Goal: Navigation & Orientation: Find specific page/section

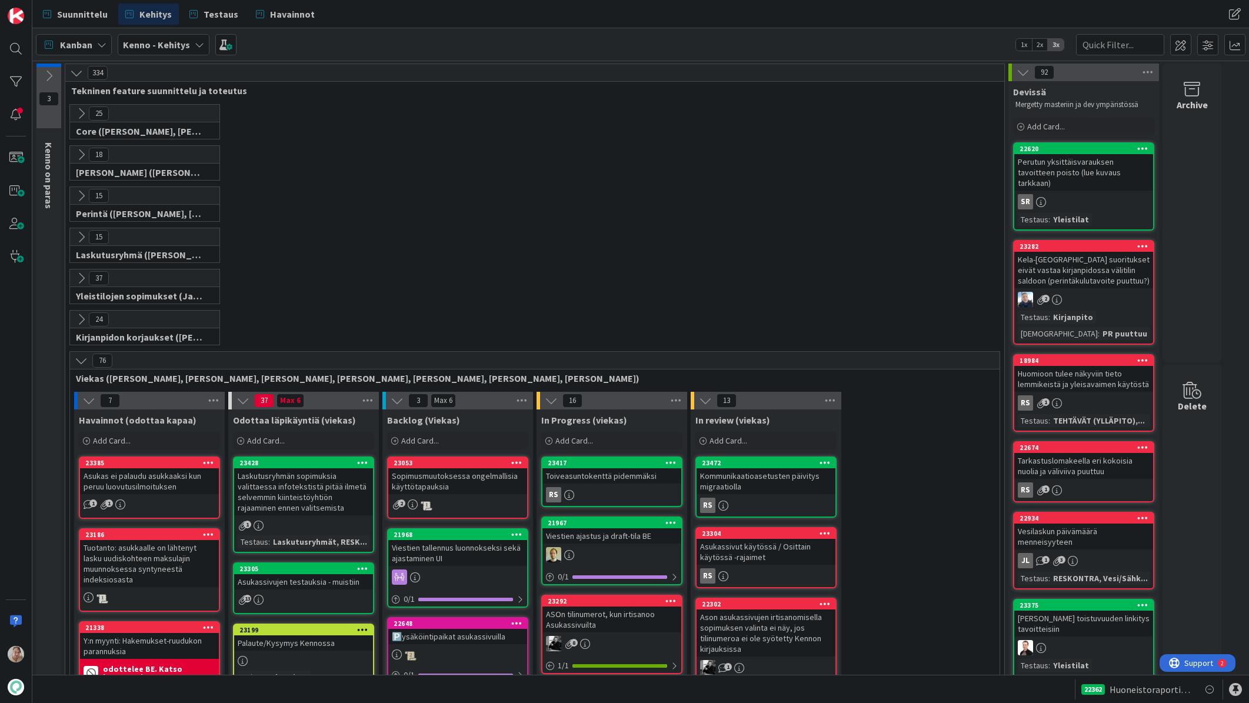
scroll to position [1772, 0]
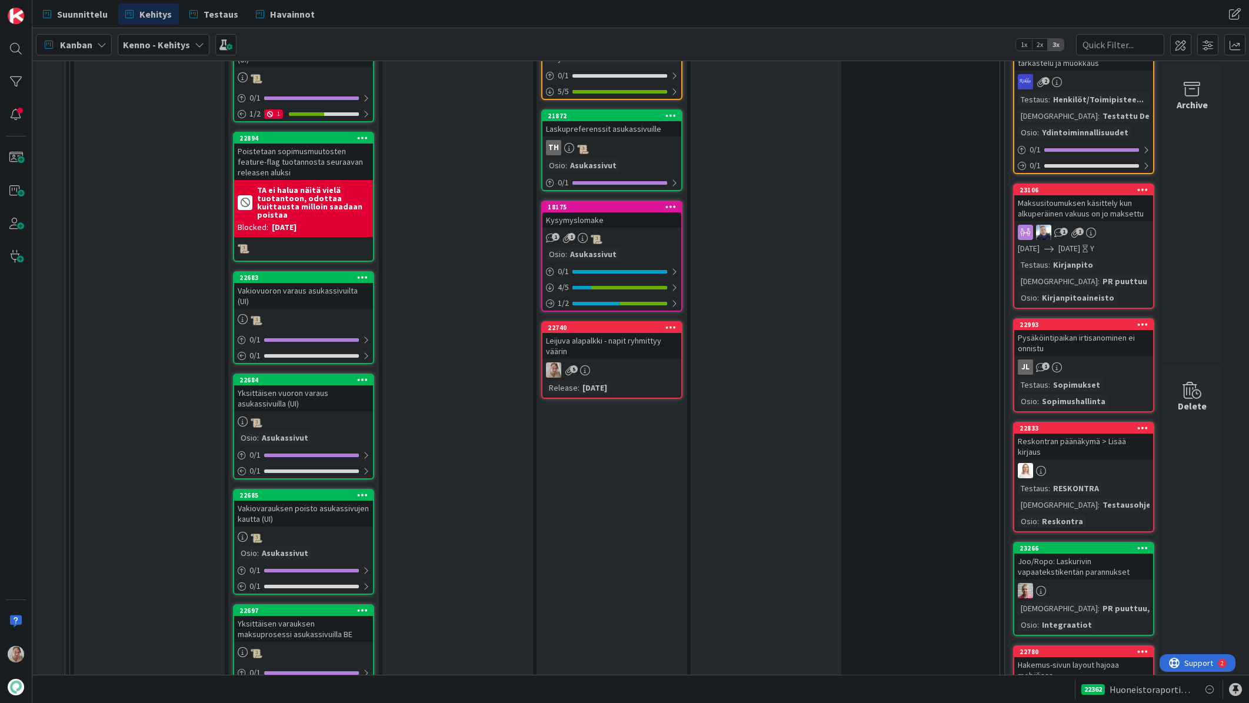
click at [617, 349] on div "Leijuva alapalkki - napit ryhmittyy väärin" at bounding box center [611, 346] width 139 height 26
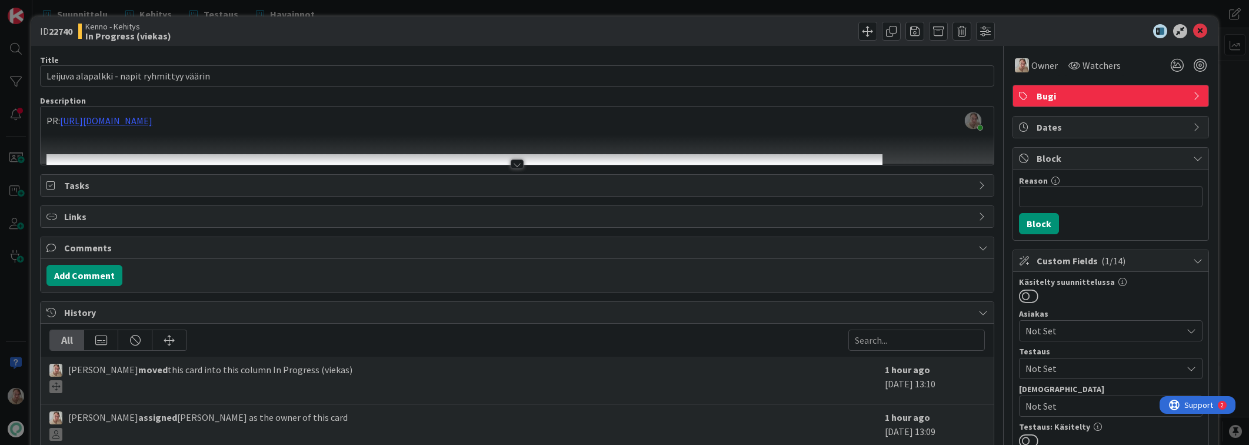
click at [289, 135] on div at bounding box center [517, 150] width 953 height 30
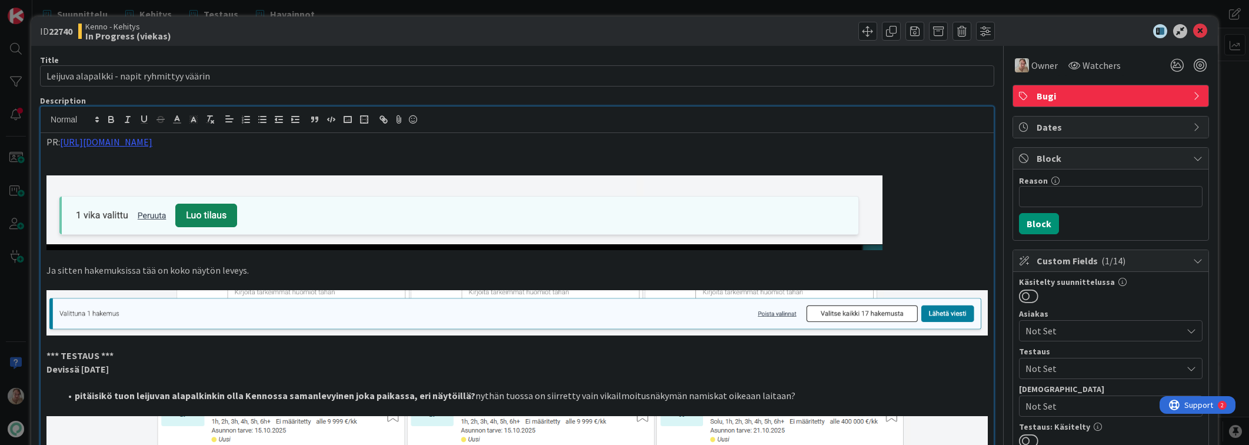
click at [279, 146] on p "PR: https://github.com/pandiafi/kenno/pull/8303" at bounding box center [516, 142] width 941 height 14
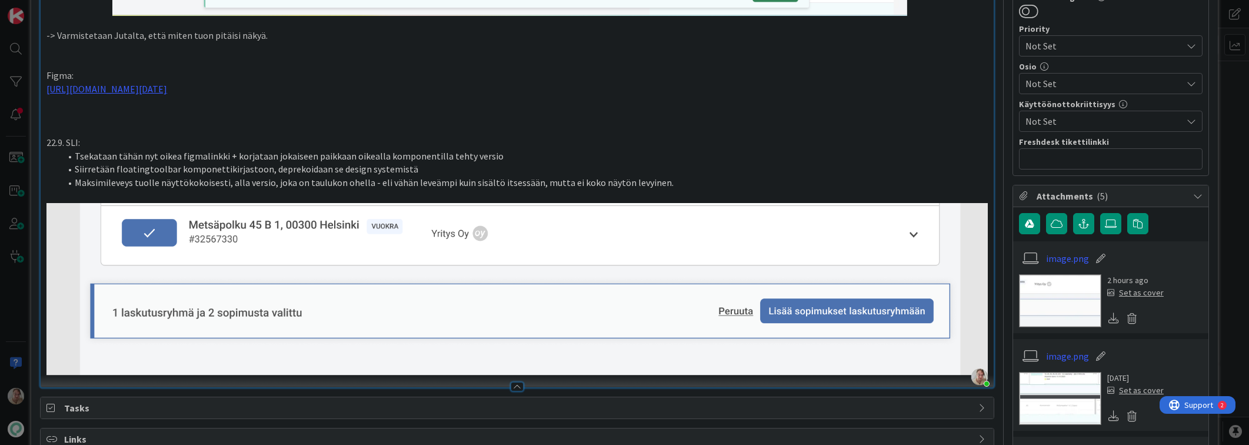
scroll to position [605, 0]
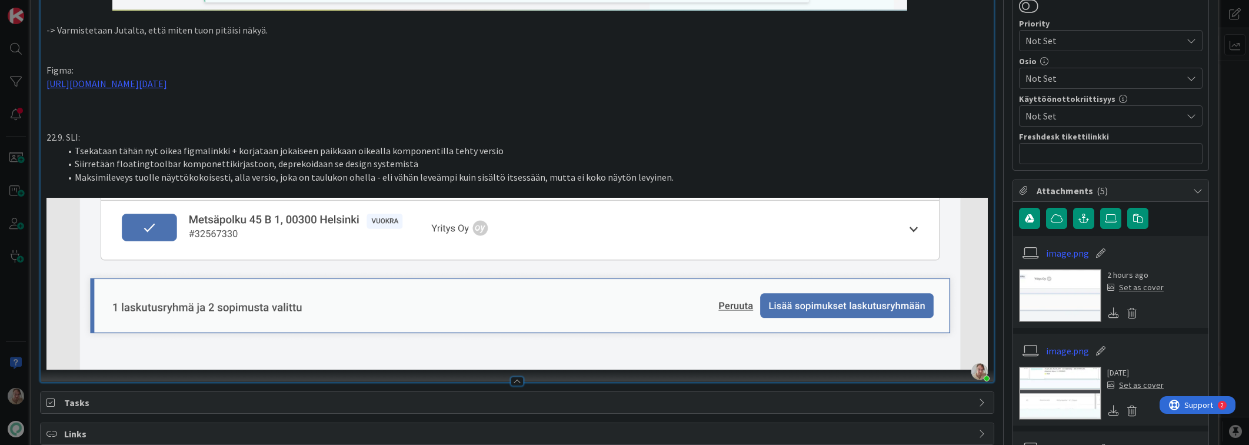
click at [413, 159] on li "Siirretään floatingtoolbar komponettikirjastoon, deprekoidaan se design systemi…" at bounding box center [524, 164] width 927 height 14
click at [684, 175] on li "Maksimileveys tuolle näyttökokoisesti, alla versio, joka on taulukon ohella - e…" at bounding box center [524, 178] width 927 height 14
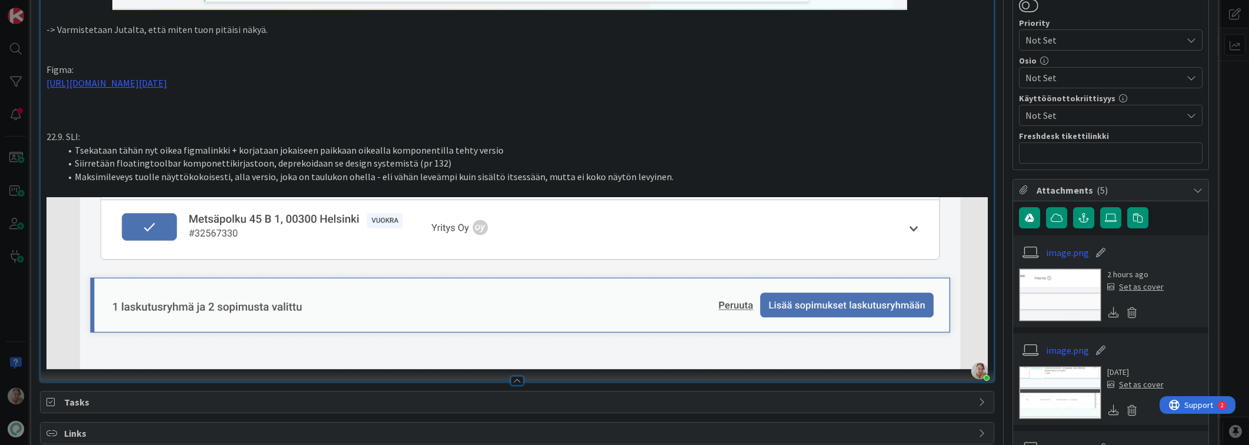
scroll to position [550, 0]
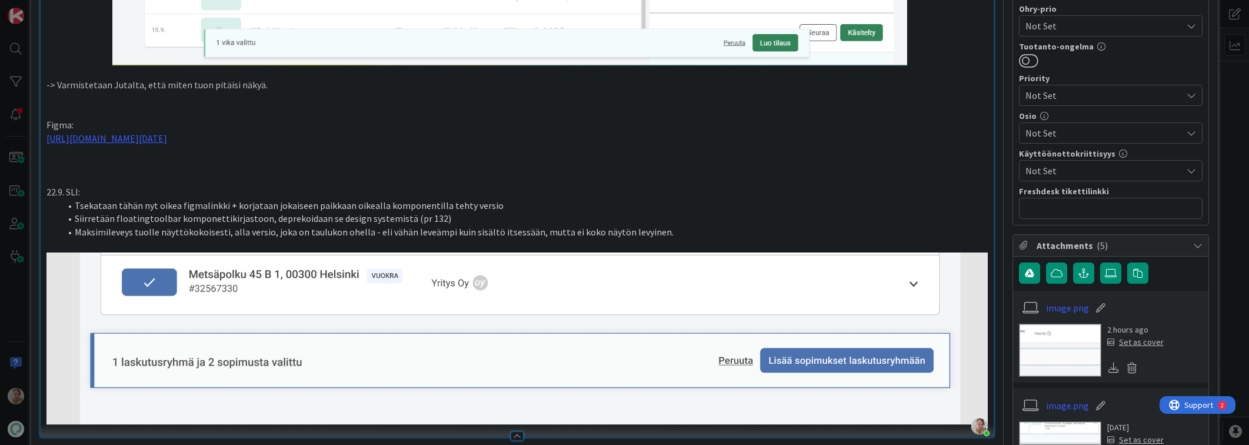
click at [164, 166] on p at bounding box center [516, 166] width 941 height 14
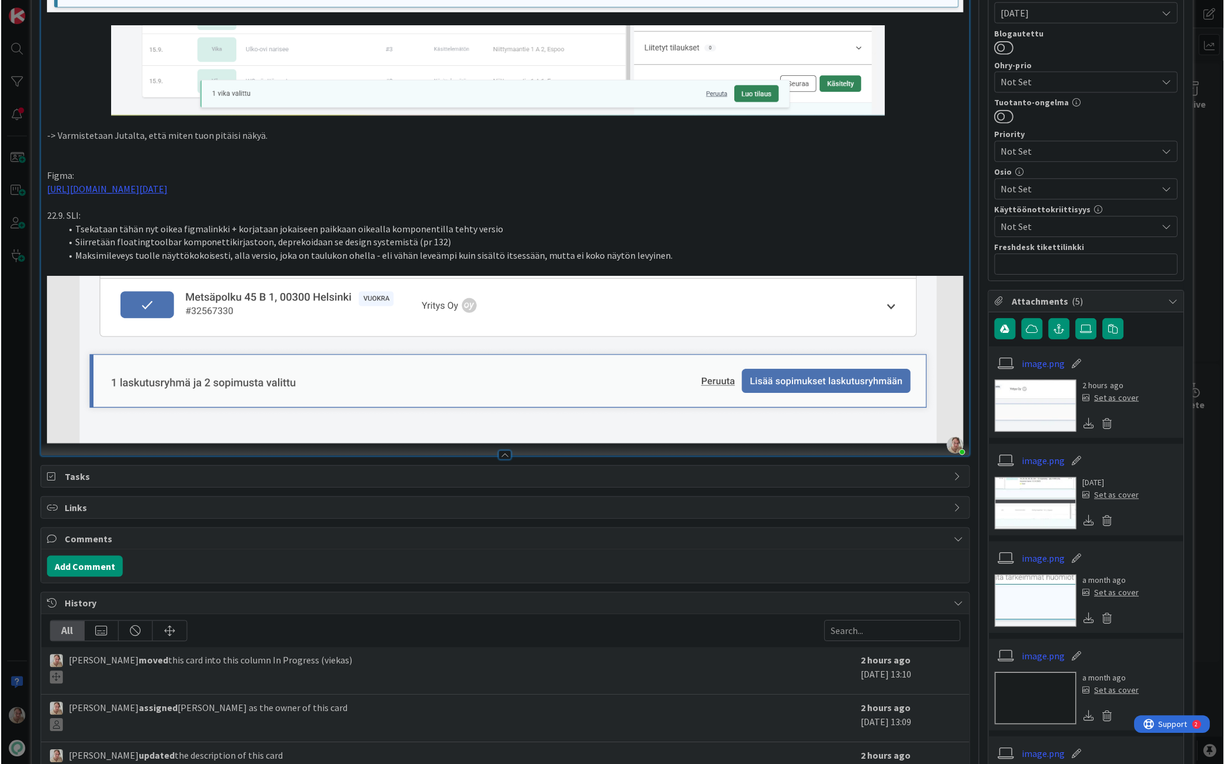
scroll to position [409, 0]
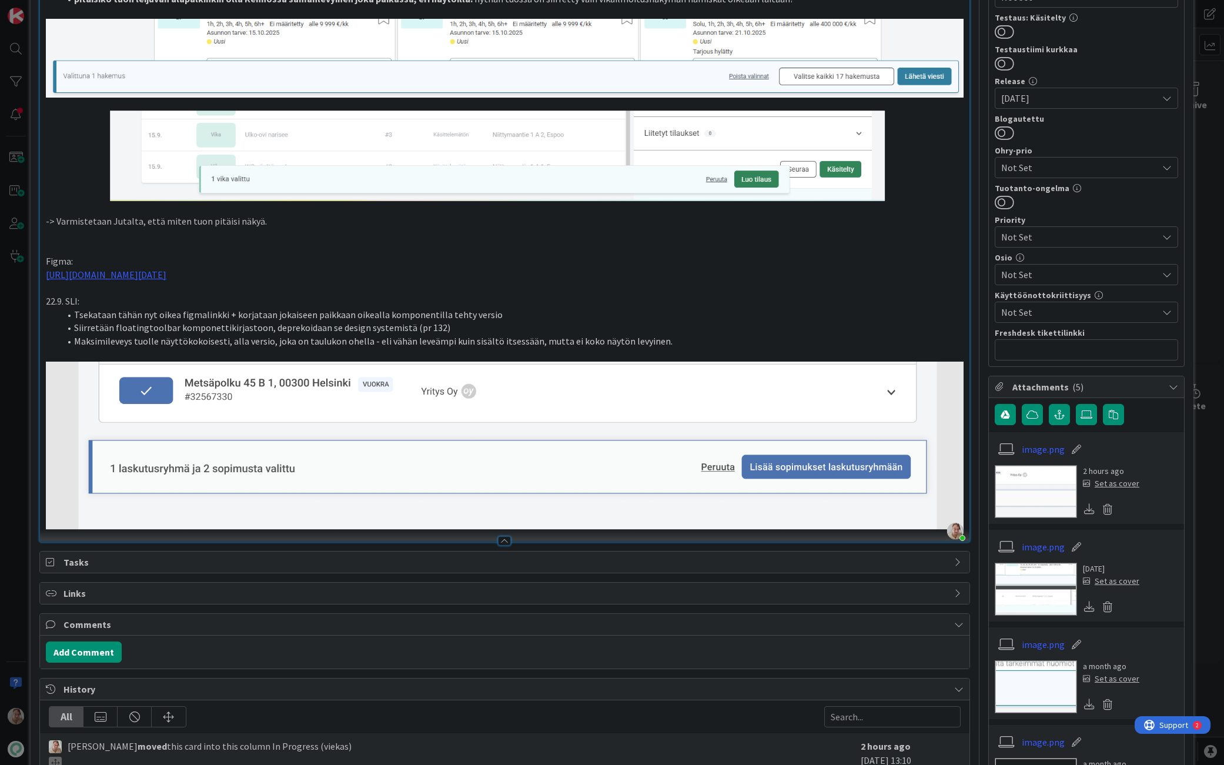
click at [696, 345] on li "Maksimileveys tuolle näyttökokoisesti, alla versio, joka on taulukon ohella - e…" at bounding box center [512, 342] width 904 height 14
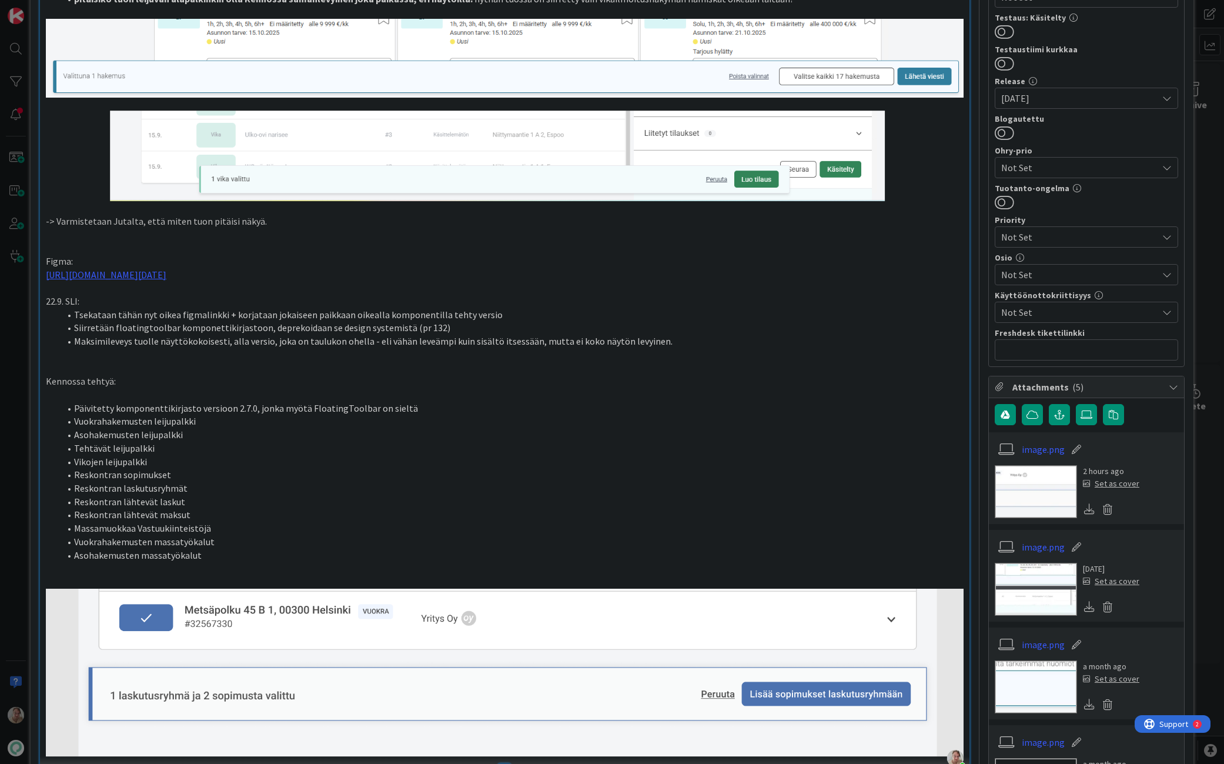
click at [218, 421] on li "Vuokrahakemusten leijupalkki" at bounding box center [512, 422] width 904 height 14
click at [219, 555] on li "Asohakemusten massatyökalut" at bounding box center [512, 556] width 904 height 14
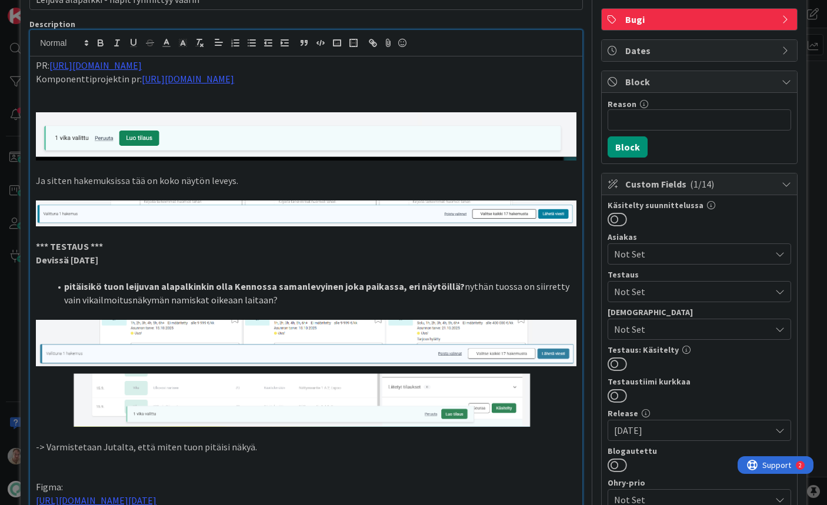
scroll to position [0, 0]
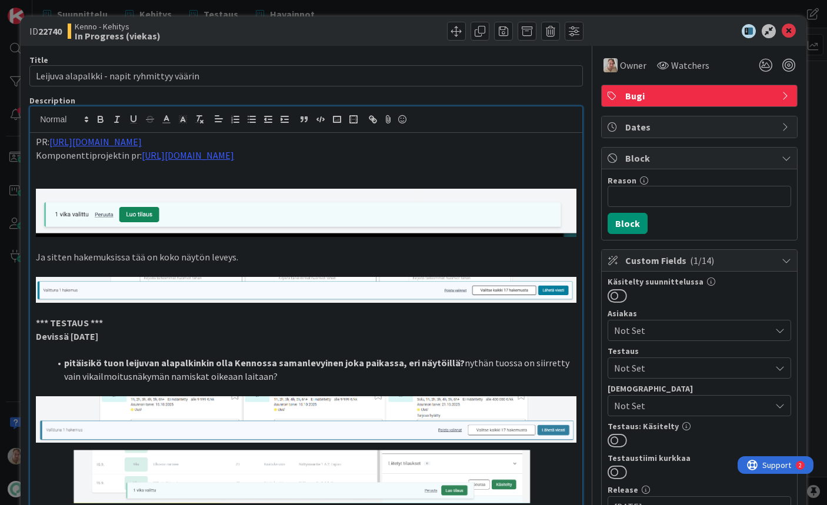
click at [391, 167] on p at bounding box center [306, 169] width 540 height 14
drag, startPoint x: 479, startPoint y: 169, endPoint x: 12, endPoint y: 161, distance: 467.0
click at [12, 161] on div "ID 22740 Kenno - Kehitys In Progress (viekas) Title 42 / 128 Leijuva alapalkki …" at bounding box center [413, 252] width 827 height 505
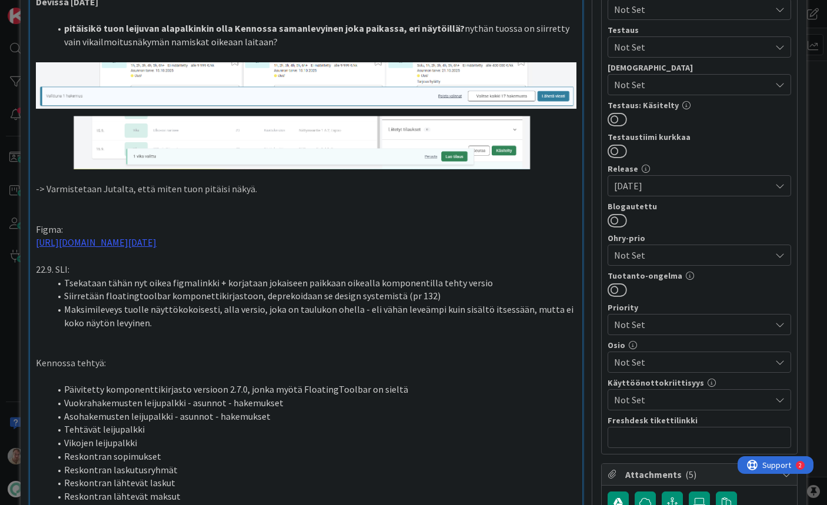
scroll to position [471, 0]
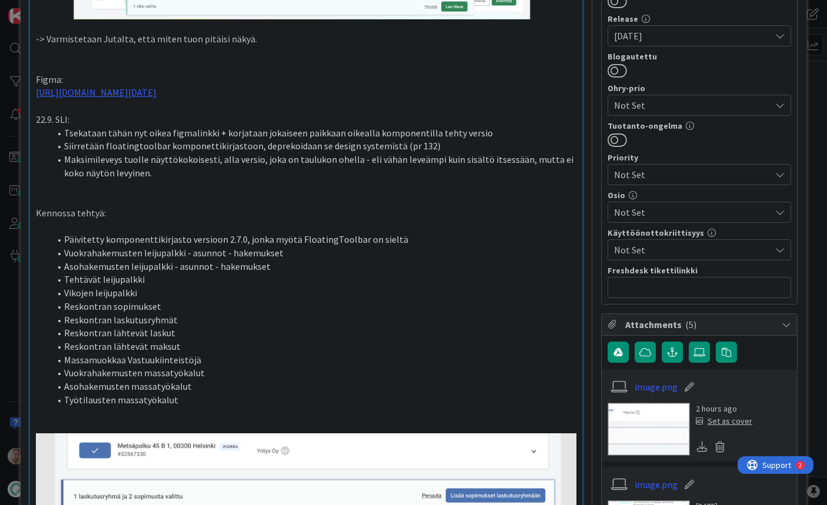
click at [218, 402] on li "Työtilausten massatyökalut" at bounding box center [313, 400] width 526 height 14
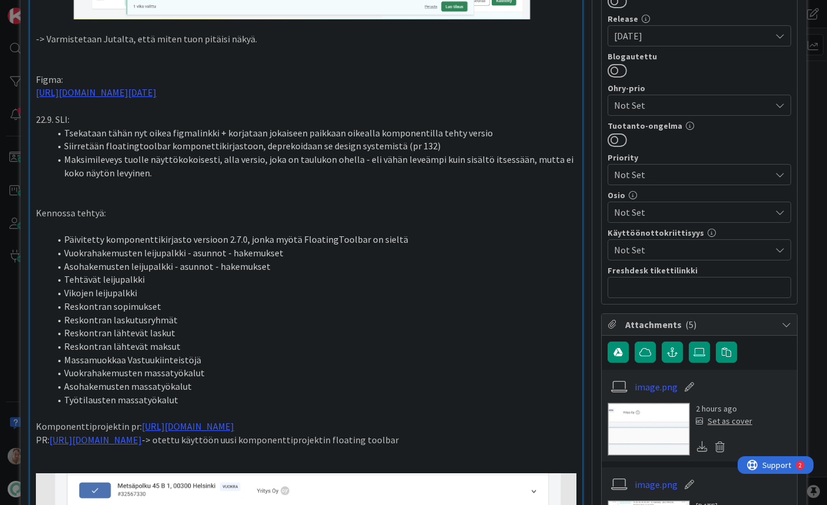
click at [104, 116] on p "22.9. SLI:" at bounding box center [306, 120] width 540 height 14
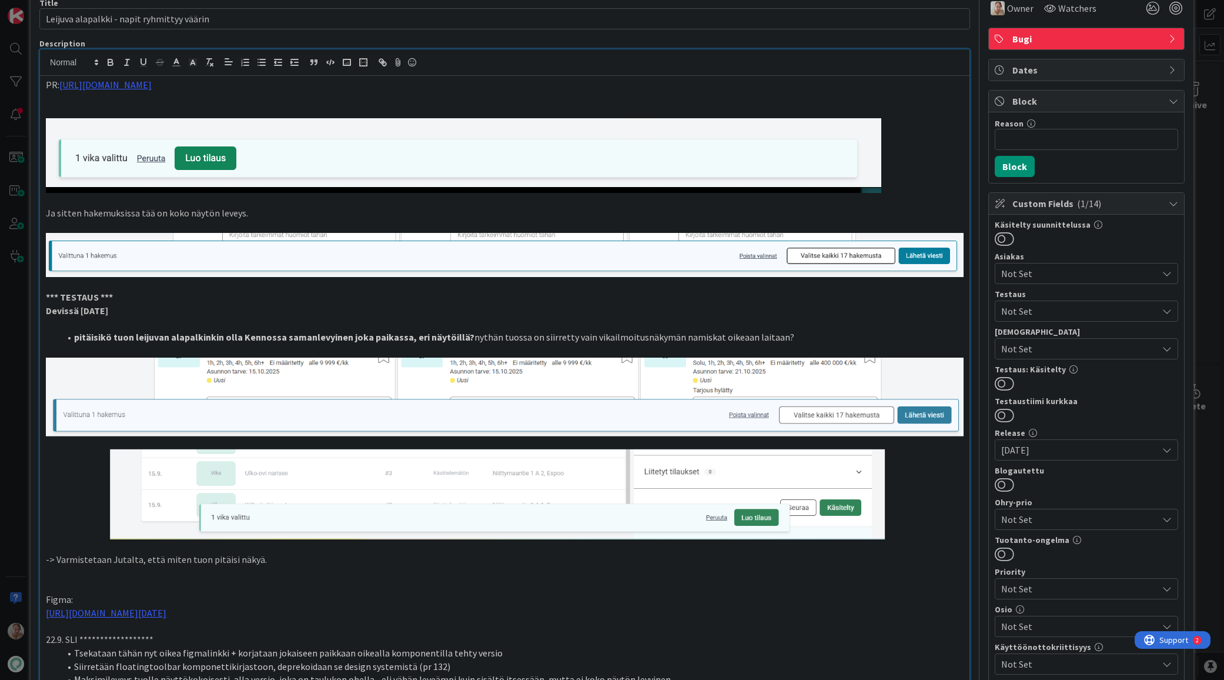
scroll to position [0, 0]
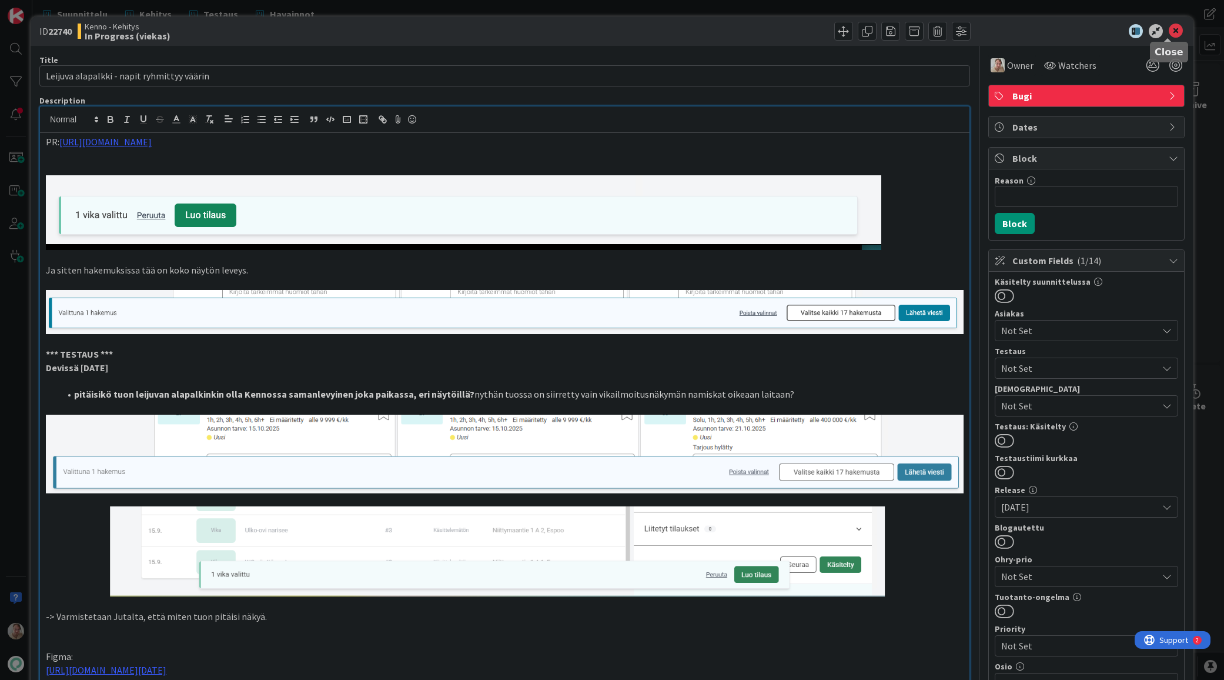
click at [1169, 37] on body "Suunnittelu Kehitys Testaus Havainnot Suunnittelu Kehitys Testaus Havainnot Kan…" at bounding box center [612, 340] width 1224 height 680
click at [1170, 30] on icon at bounding box center [1176, 31] width 14 height 14
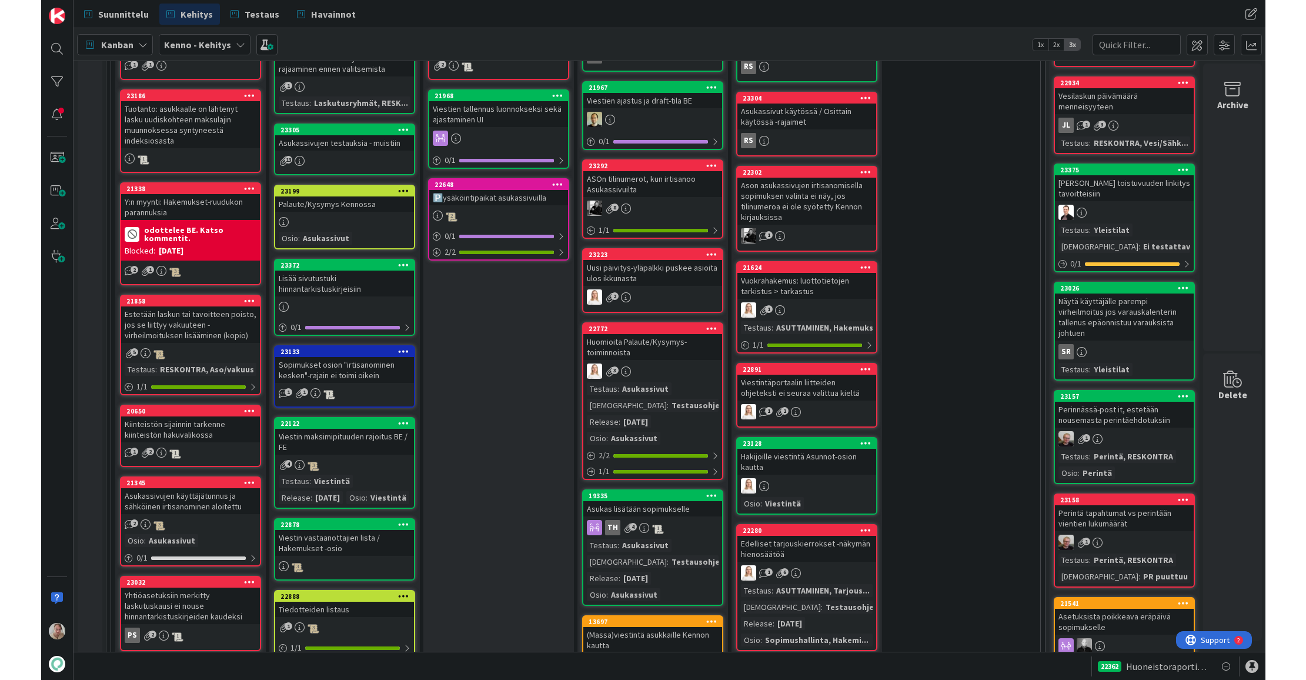
scroll to position [432, 0]
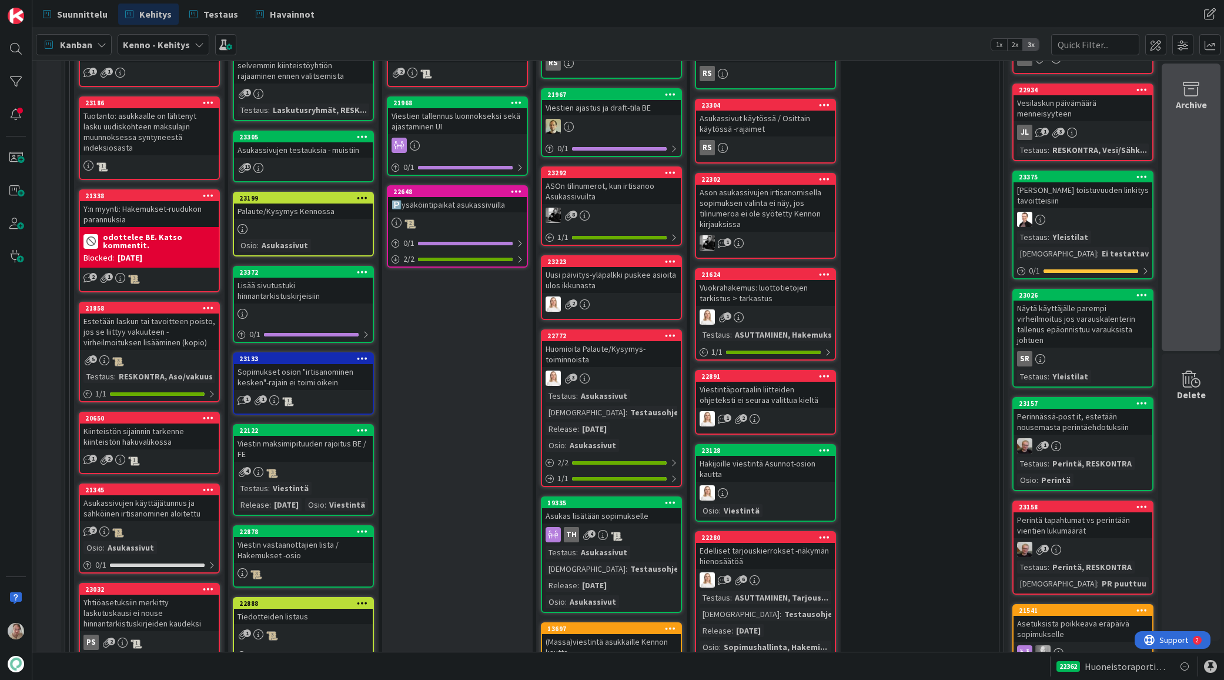
drag, startPoint x: 616, startPoint y: 346, endPoint x: 1182, endPoint y: 205, distance: 583.1
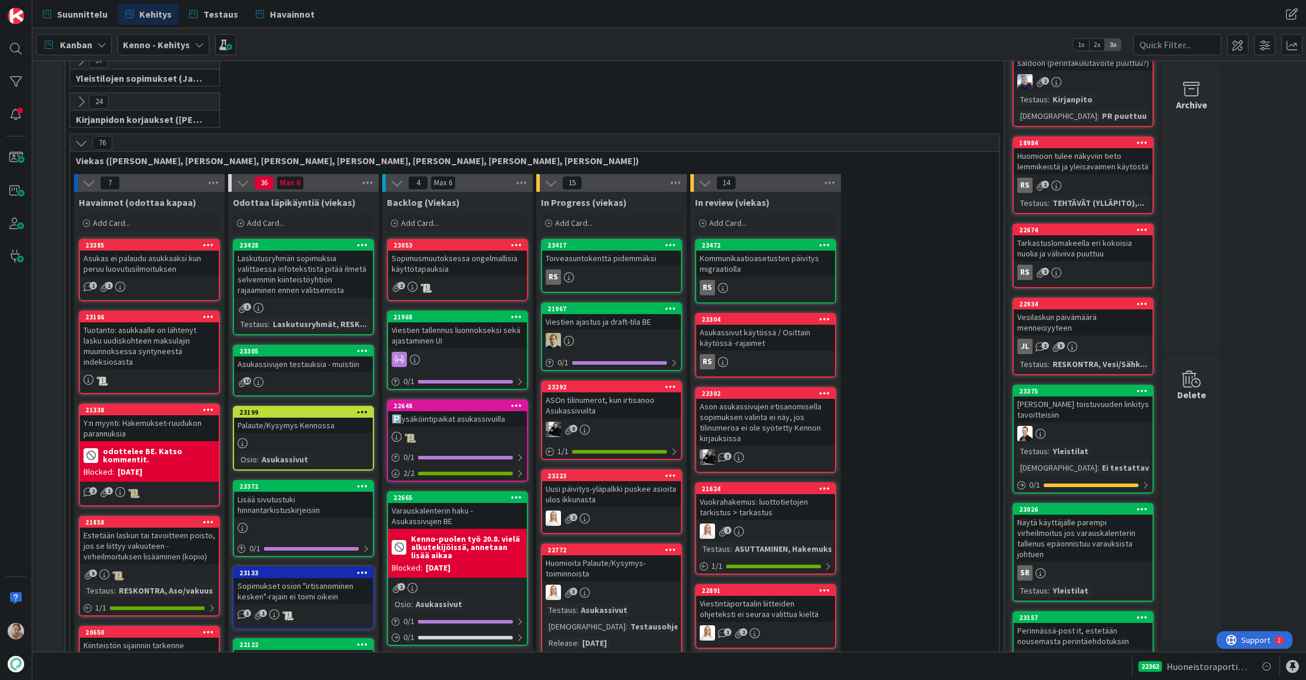
scroll to position [445, 0]
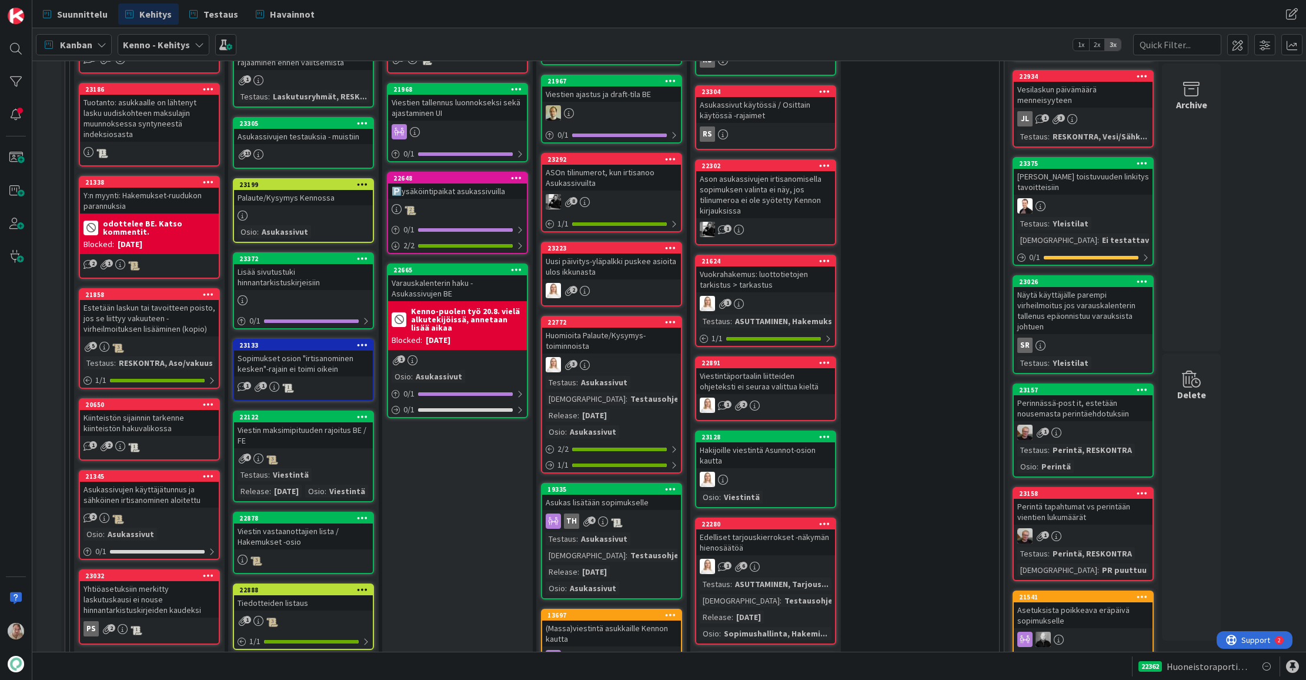
click at [450, 291] on div "Varauskalenterin haku - Asukassivujen BE" at bounding box center [457, 288] width 139 height 26
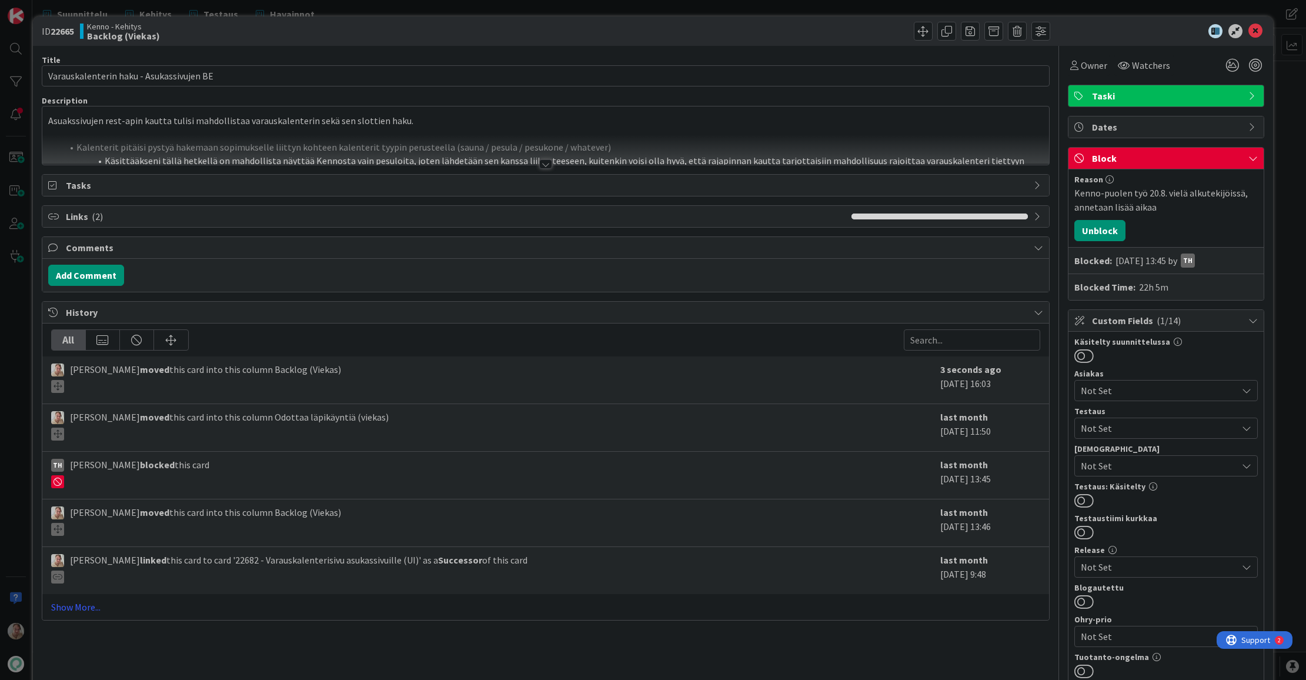
click at [1116, 228] on div "Reason Kenno-puolen työ 20.8. vielä alkutekijöissä, annetaan lisää aikaa Unbloc…" at bounding box center [1166, 234] width 195 height 131
click at [1109, 229] on button "Unblock" at bounding box center [1100, 230] width 51 height 21
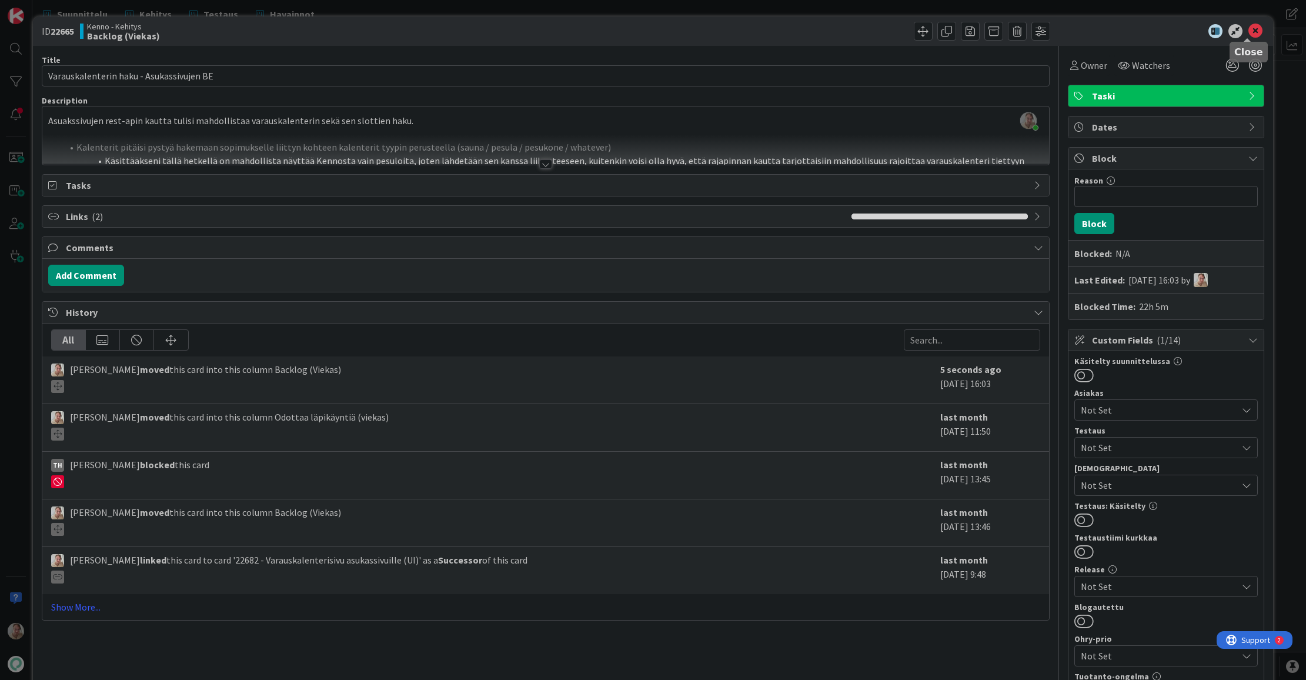
click at [1248, 30] on icon at bounding box center [1256, 31] width 14 height 14
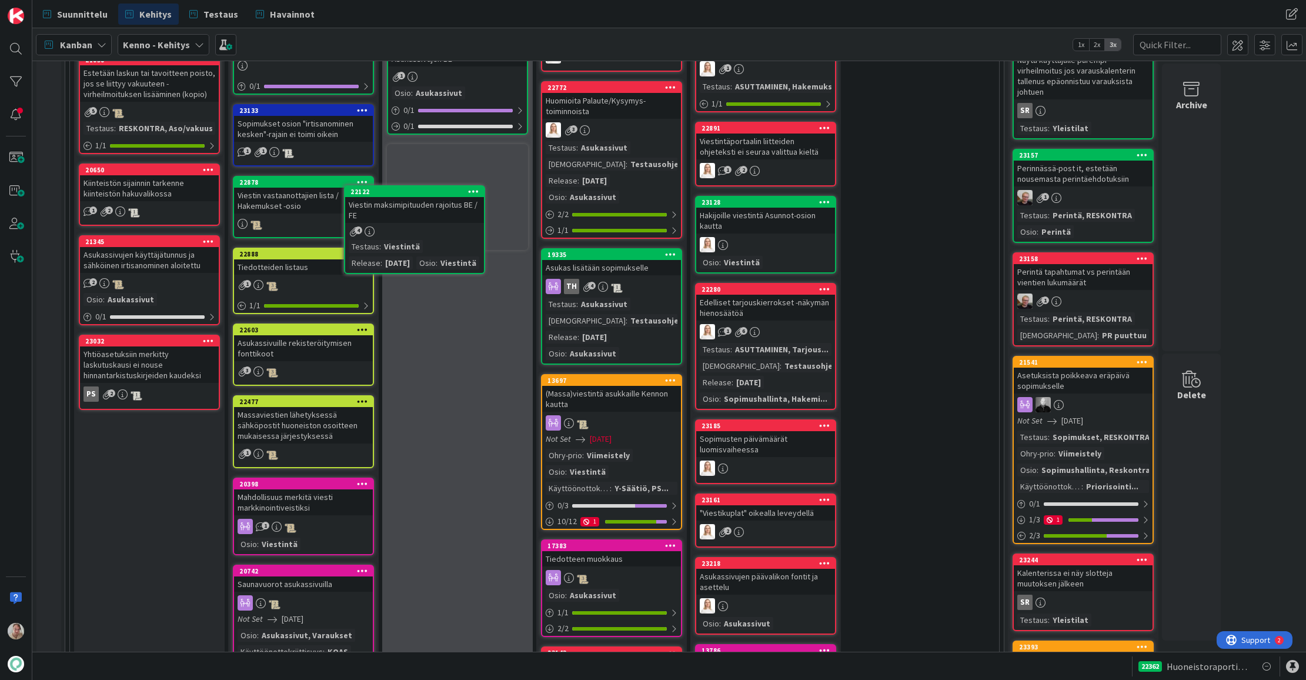
scroll to position [679, 0]
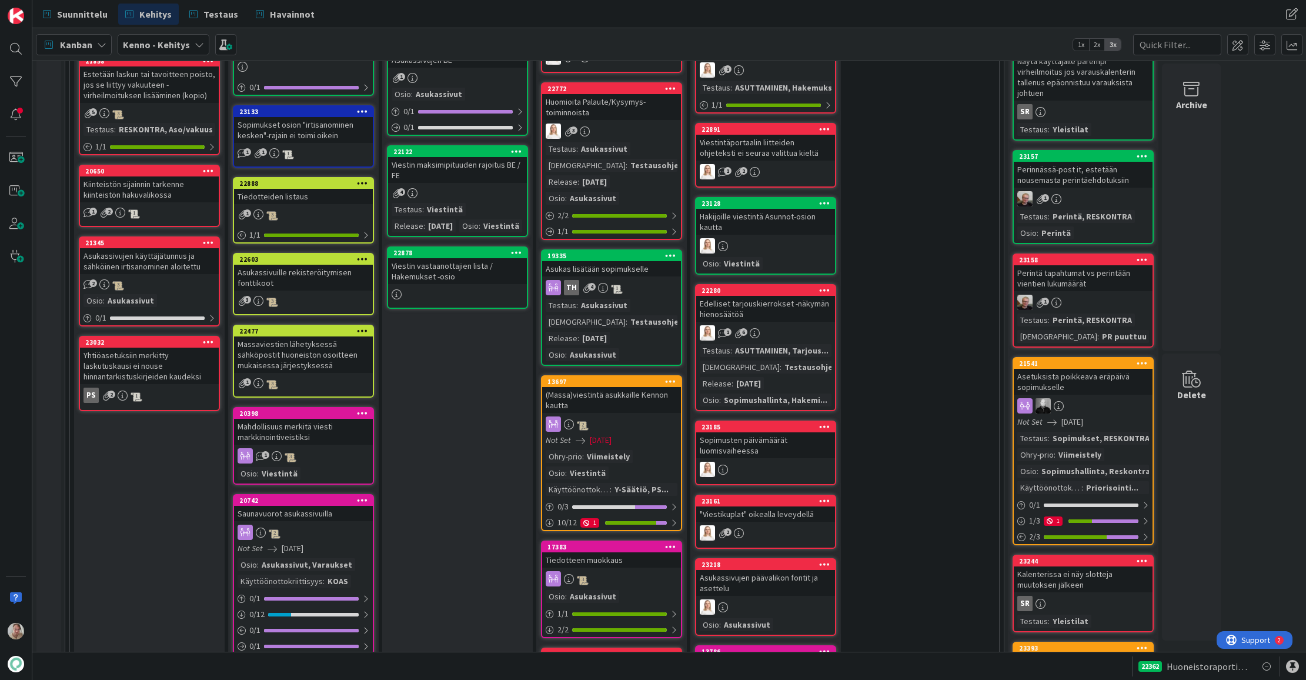
click at [313, 192] on div "Tiedotteiden listaus" at bounding box center [303, 196] width 139 height 15
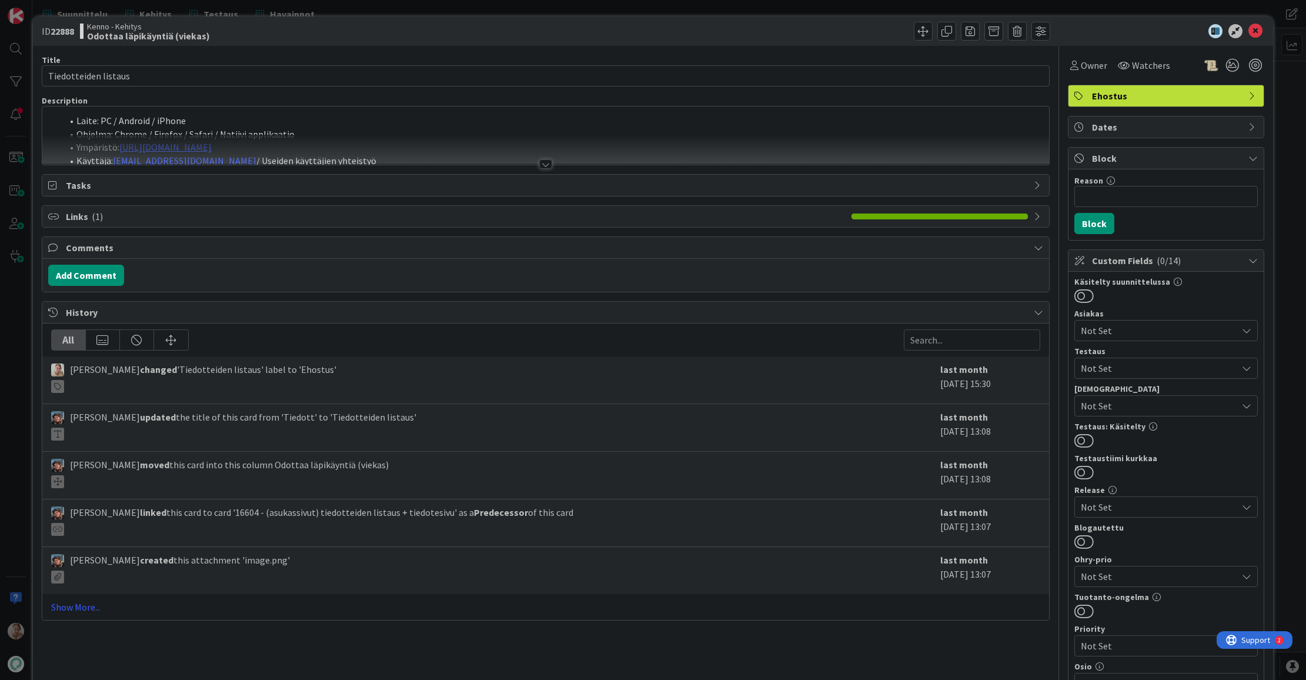
click at [328, 149] on div at bounding box center [545, 150] width 1007 height 30
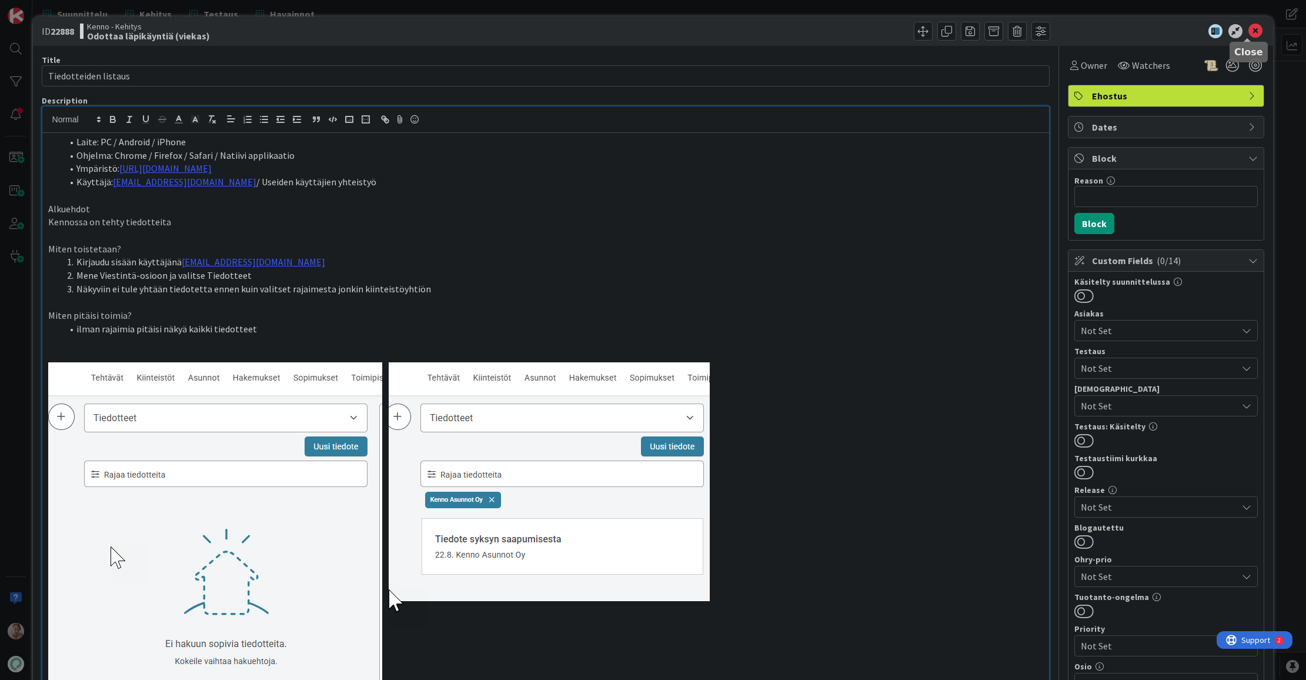
click at [1248, 31] on icon at bounding box center [1256, 31] width 14 height 14
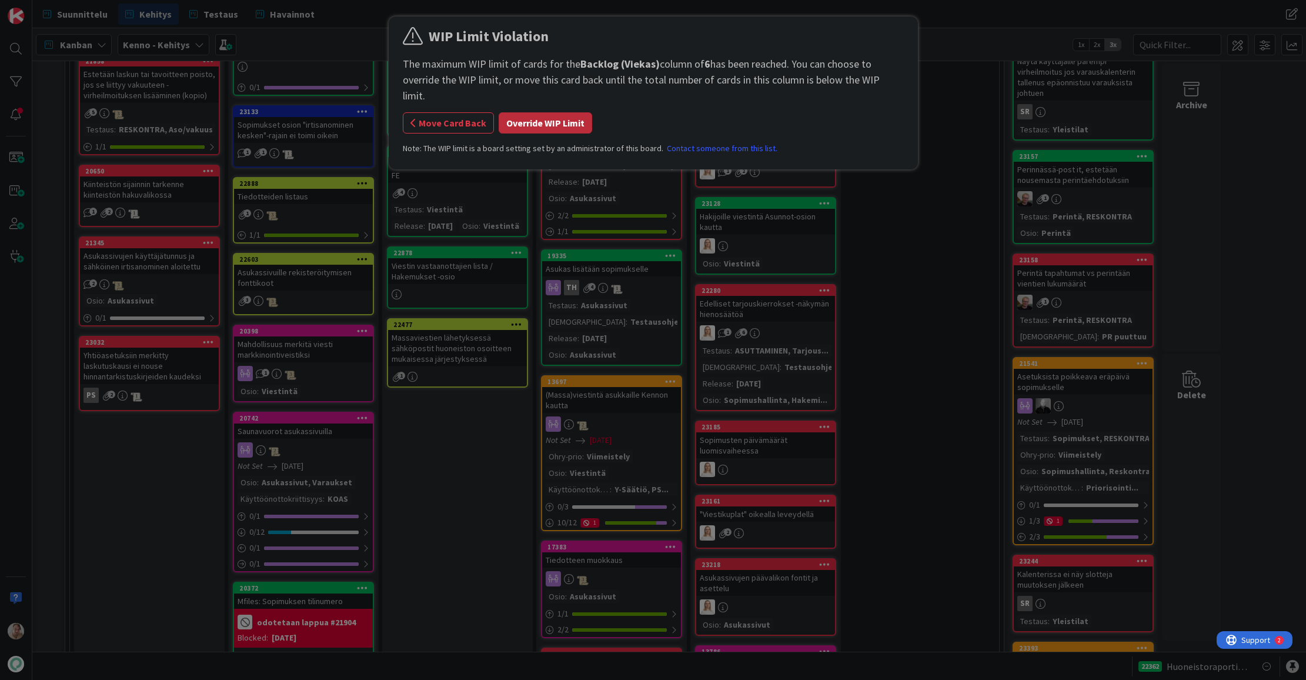
click at [552, 112] on button "Override WIP Limit" at bounding box center [546, 122] width 94 height 21
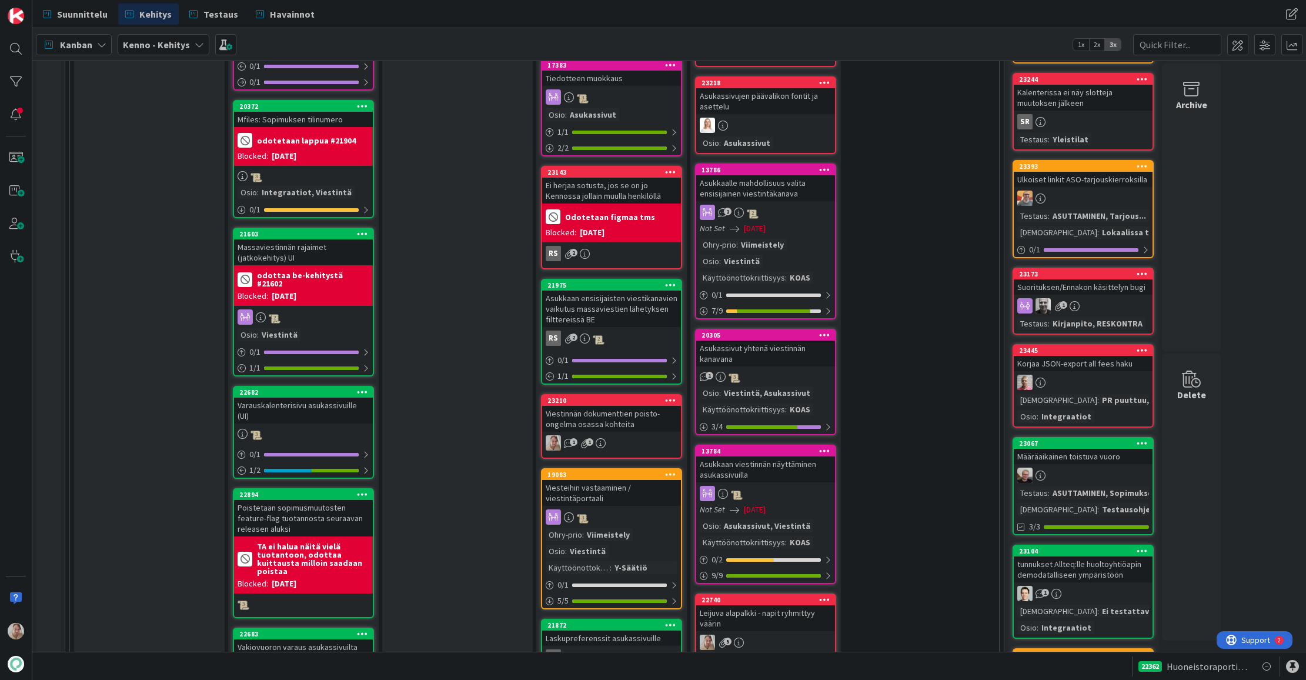
scroll to position [1067, 0]
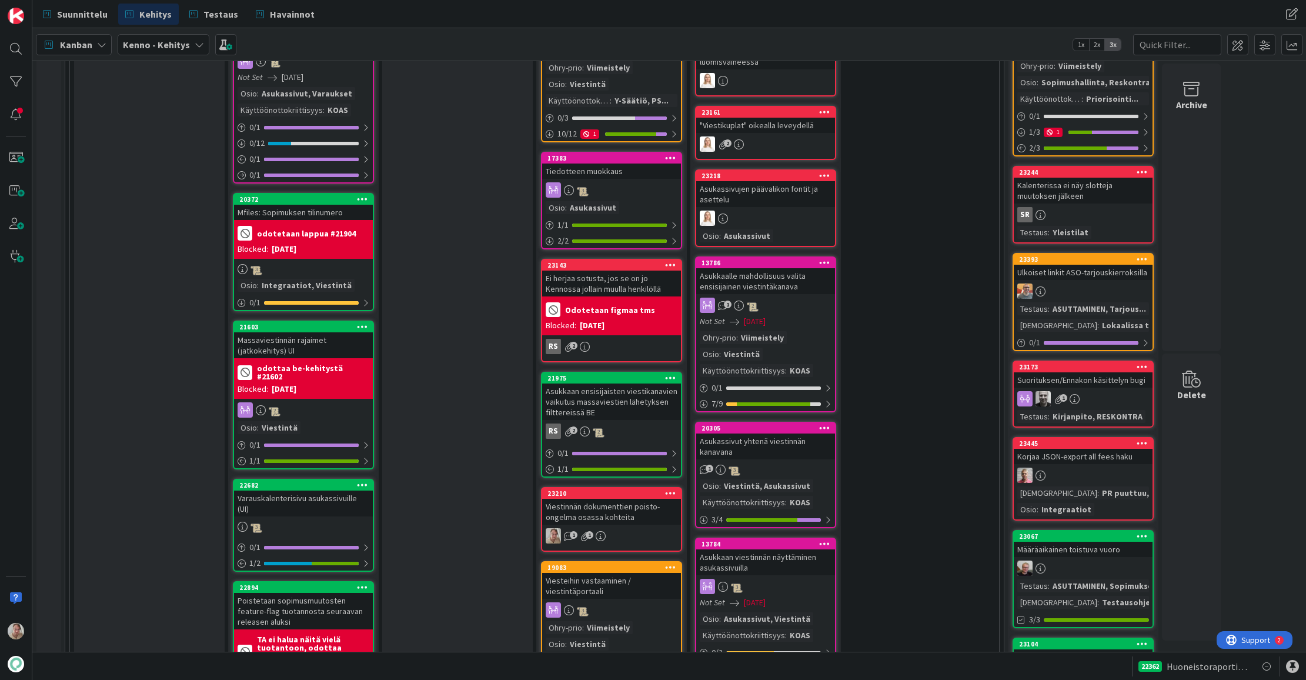
drag, startPoint x: 452, startPoint y: 448, endPoint x: 1248, endPoint y: 299, distance: 810.1
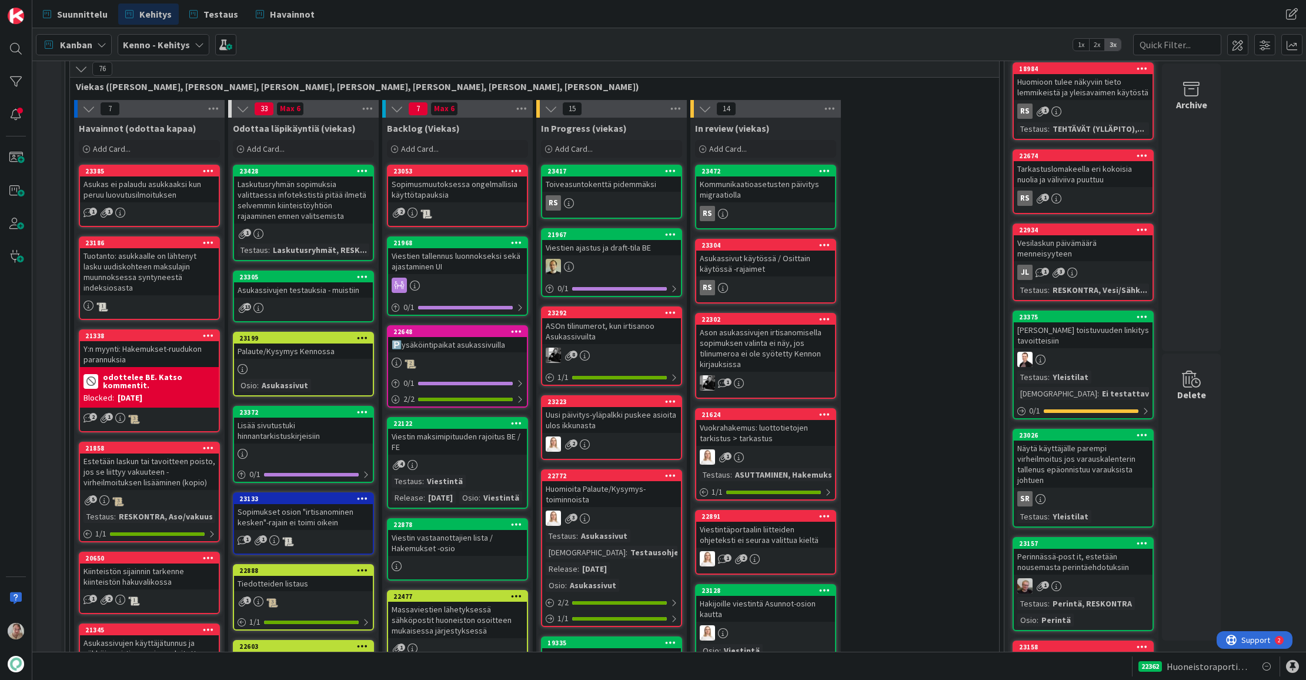
scroll to position [275, 0]
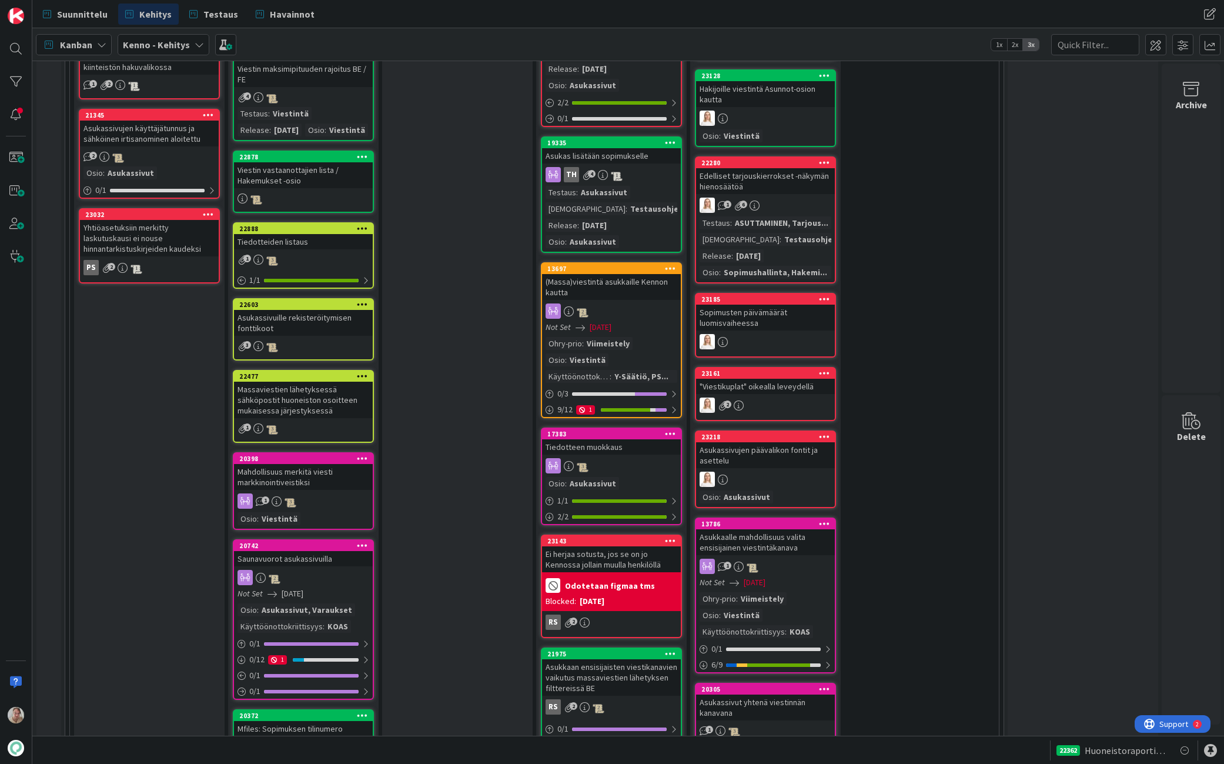
scroll to position [1186, 0]
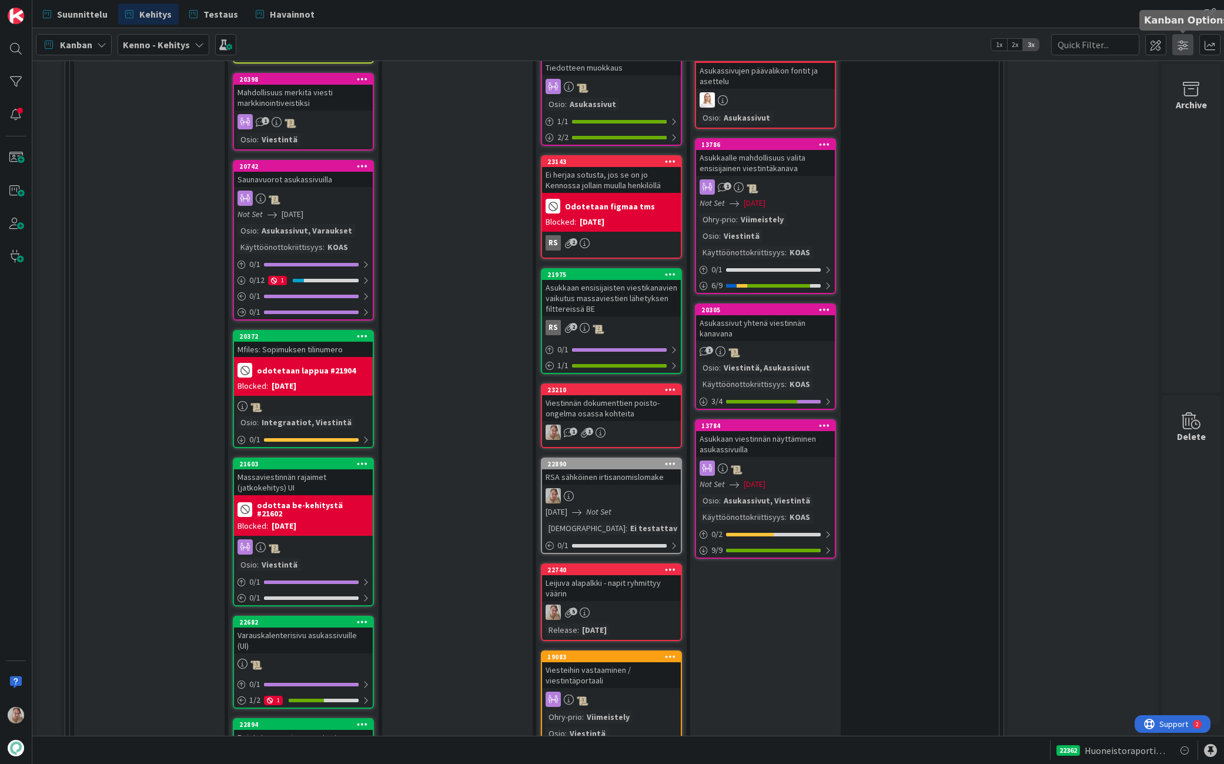
click at [1190, 43] on span at bounding box center [1183, 44] width 21 height 21
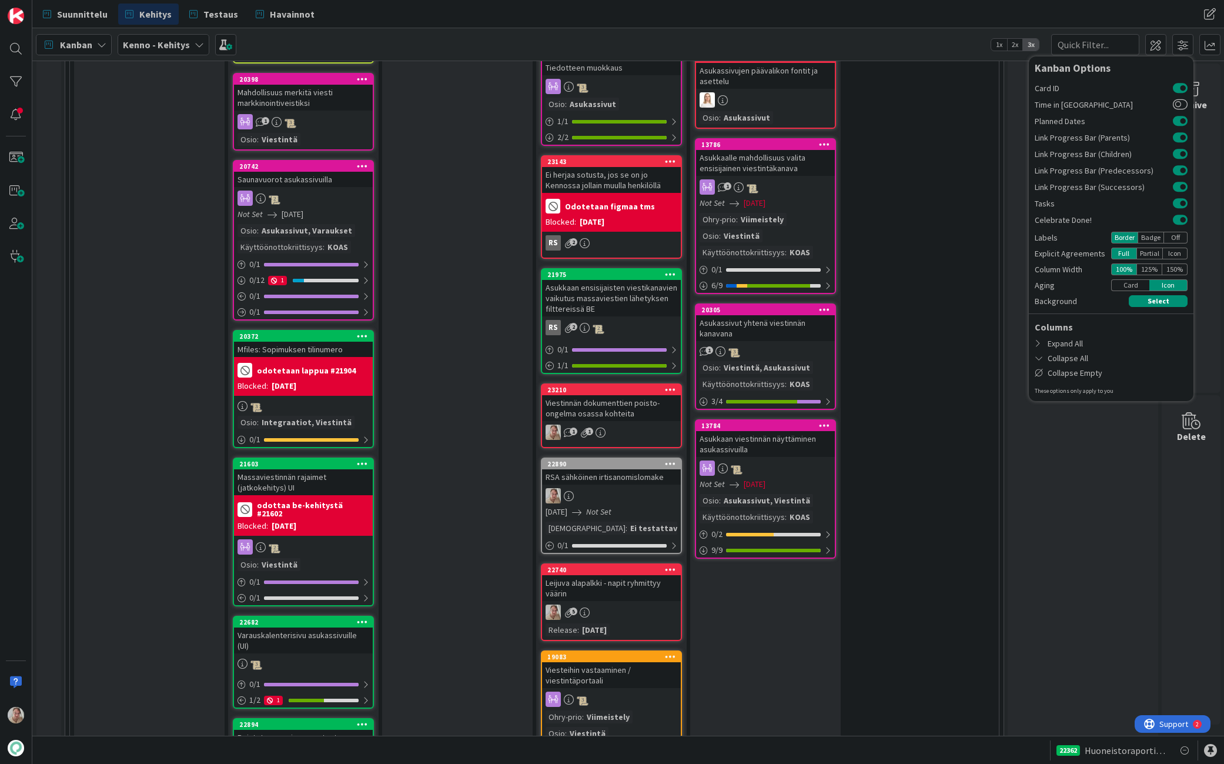
click at [1149, 238] on div "Badge" at bounding box center [1151, 238] width 26 height 12
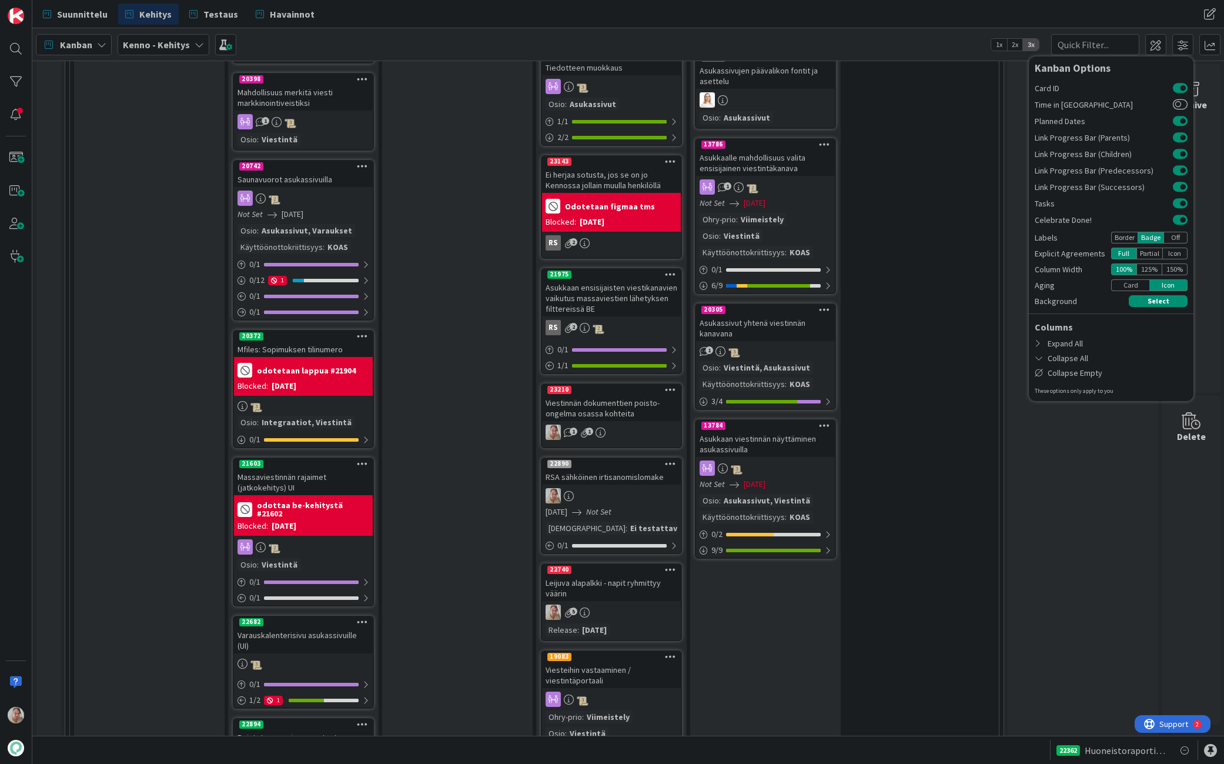
click at [1125, 237] on div "Border" at bounding box center [1125, 238] width 26 height 12
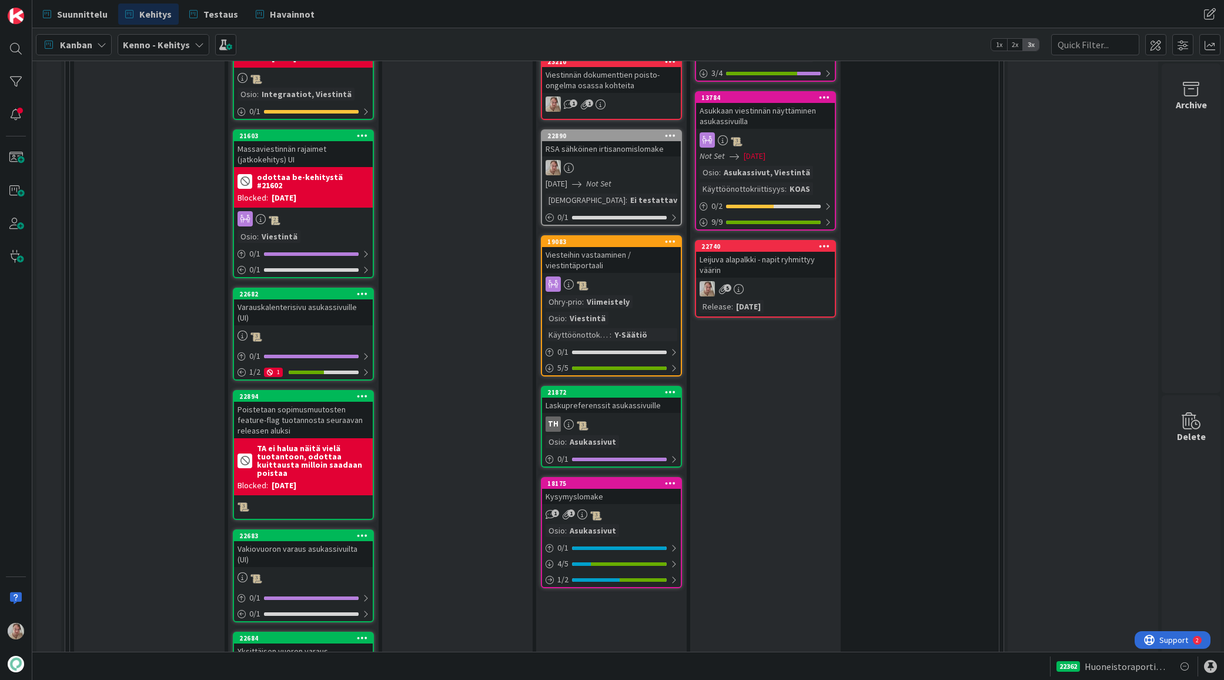
scroll to position [1460, 0]
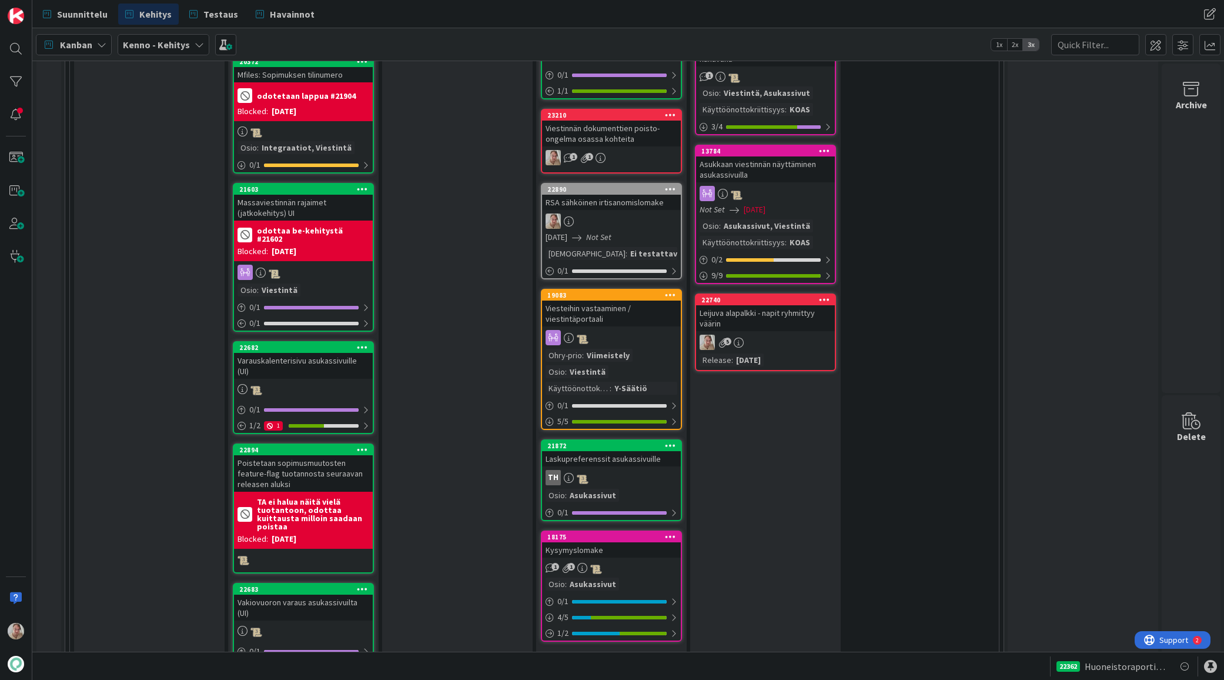
click at [676, 186] on div at bounding box center [670, 189] width 21 height 8
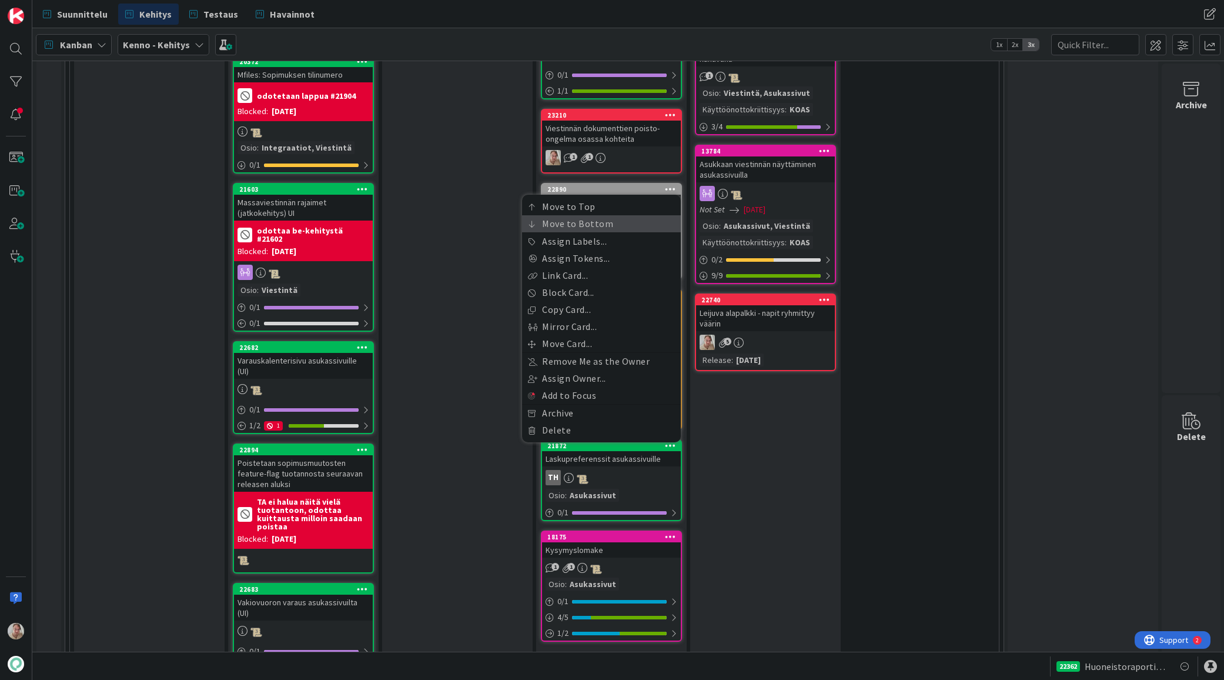
click at [612, 222] on link "Move to Bottom" at bounding box center [601, 223] width 159 height 17
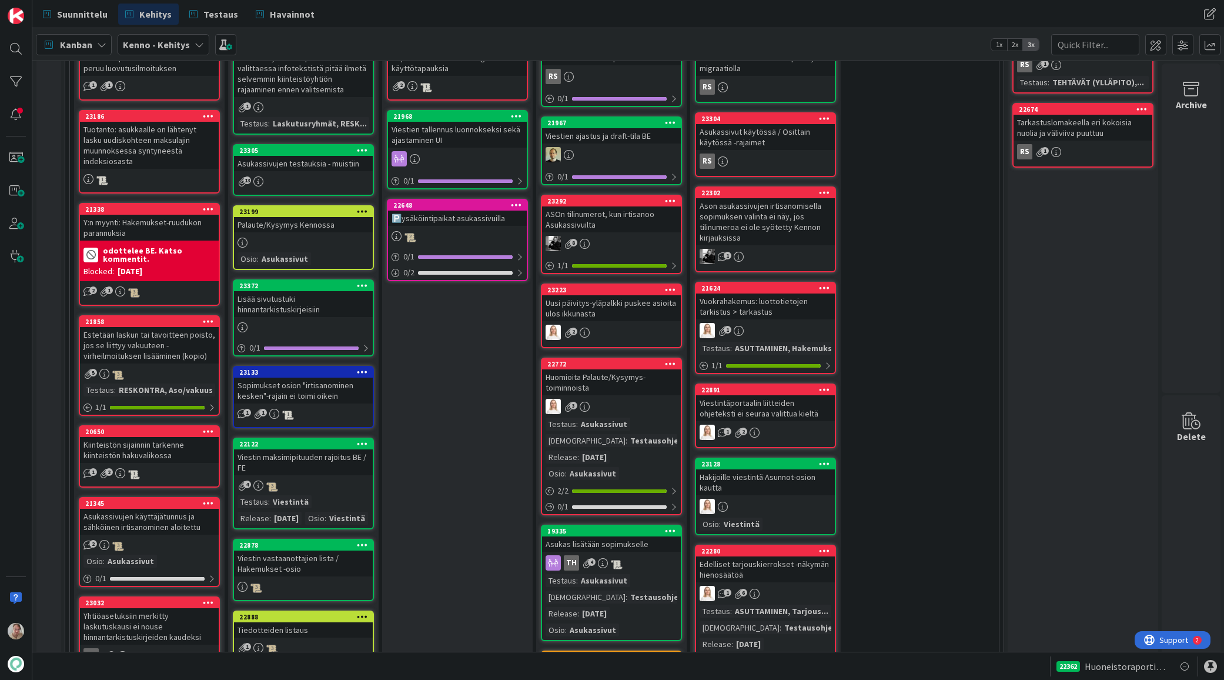
scroll to position [330, 0]
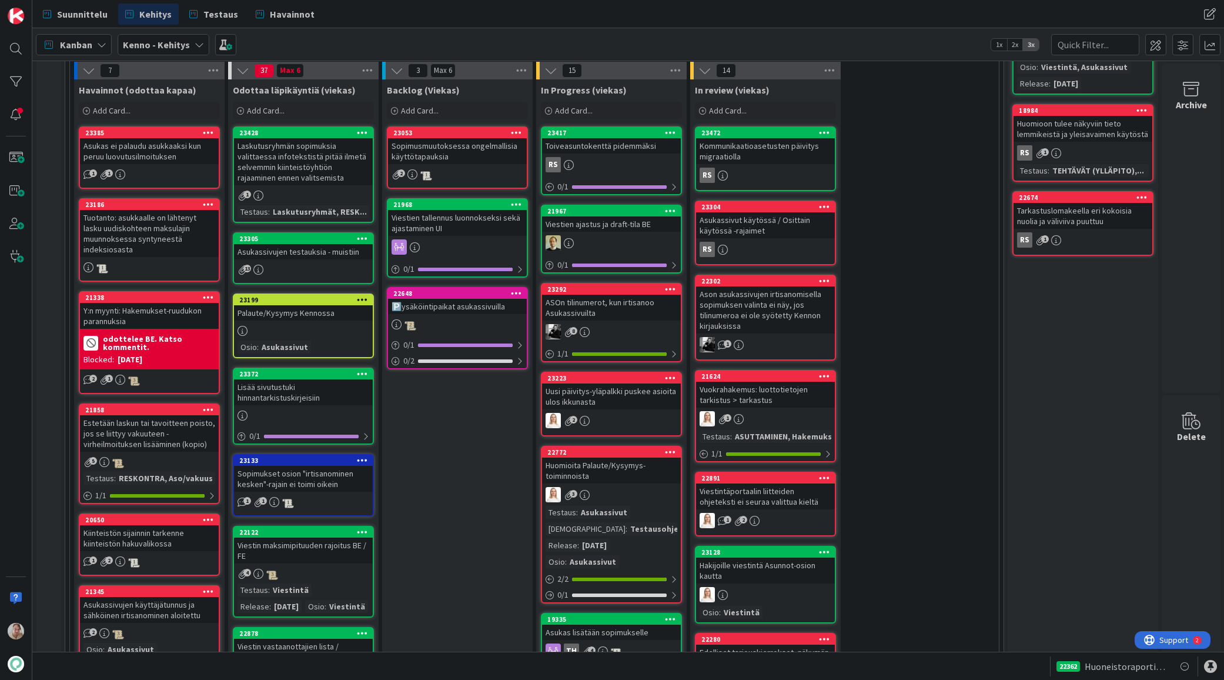
click at [281, 159] on div "Laskutusryhmän sopimuksia valittaessa infotekstistä pitää ilmetä selvemmin kiin…" at bounding box center [303, 161] width 139 height 47
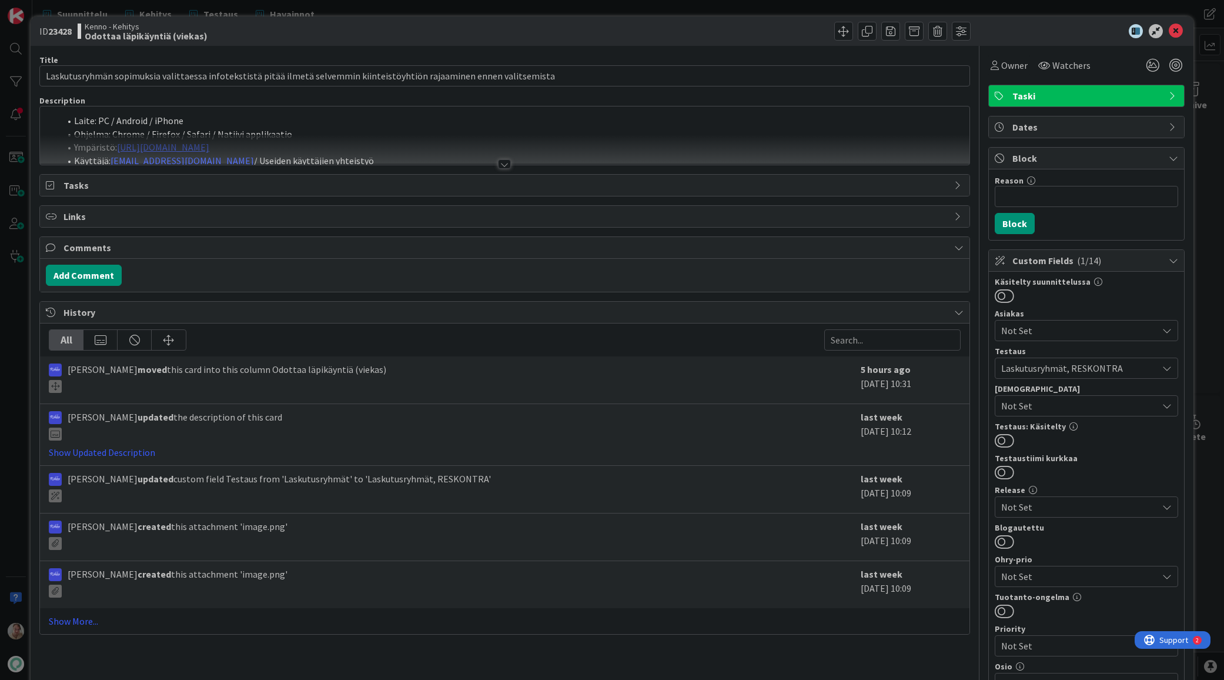
click at [325, 133] on li "Ohjelma: Chrome / Firefox / Safari / Natiivi applikaatio" at bounding box center [512, 135] width 904 height 14
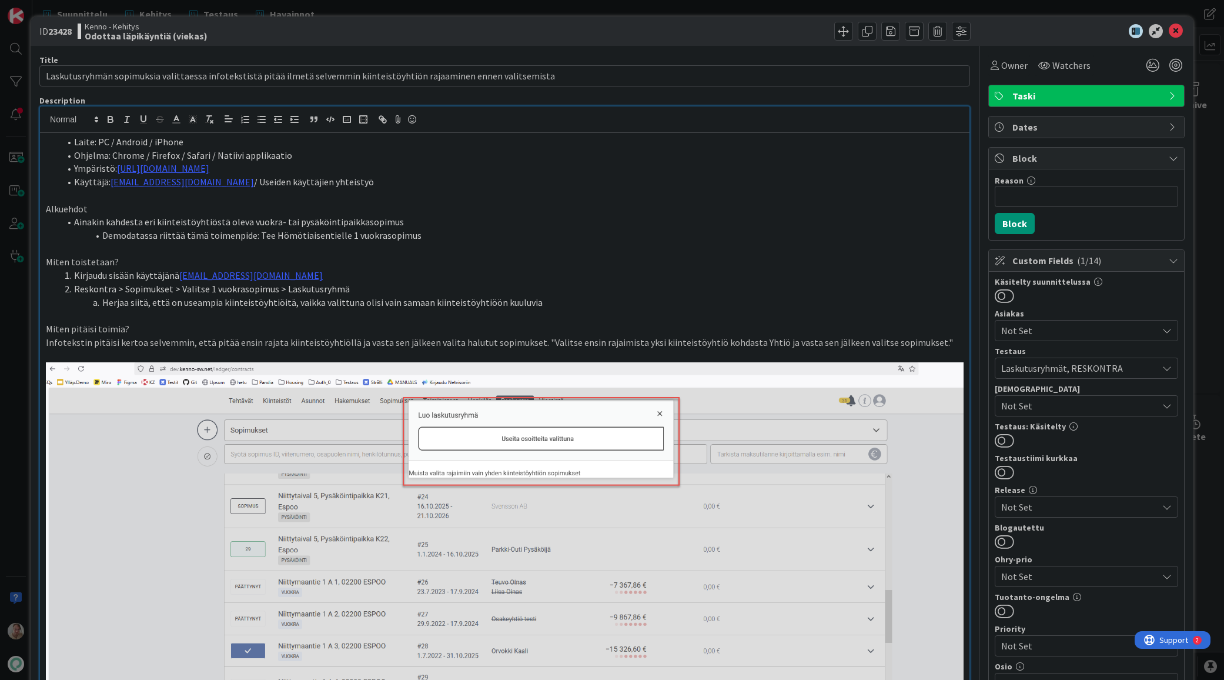
click at [1172, 29] on icon at bounding box center [1176, 31] width 14 height 14
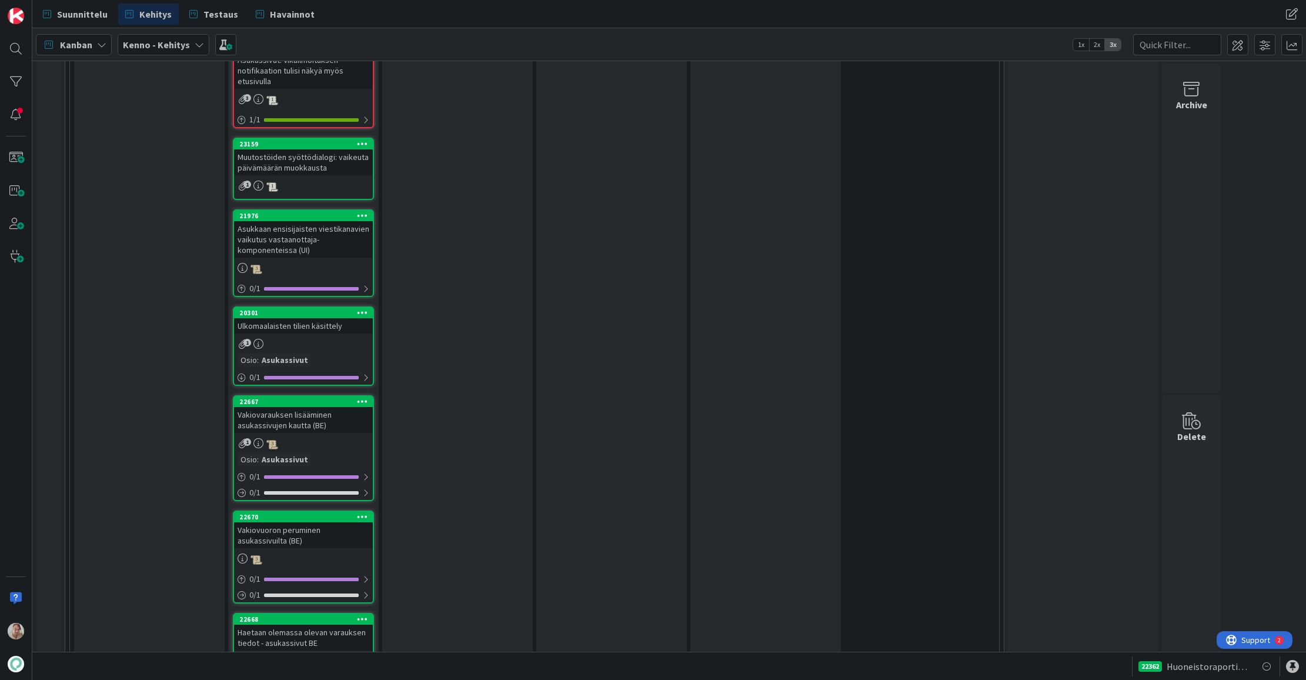
scroll to position [3447, 0]
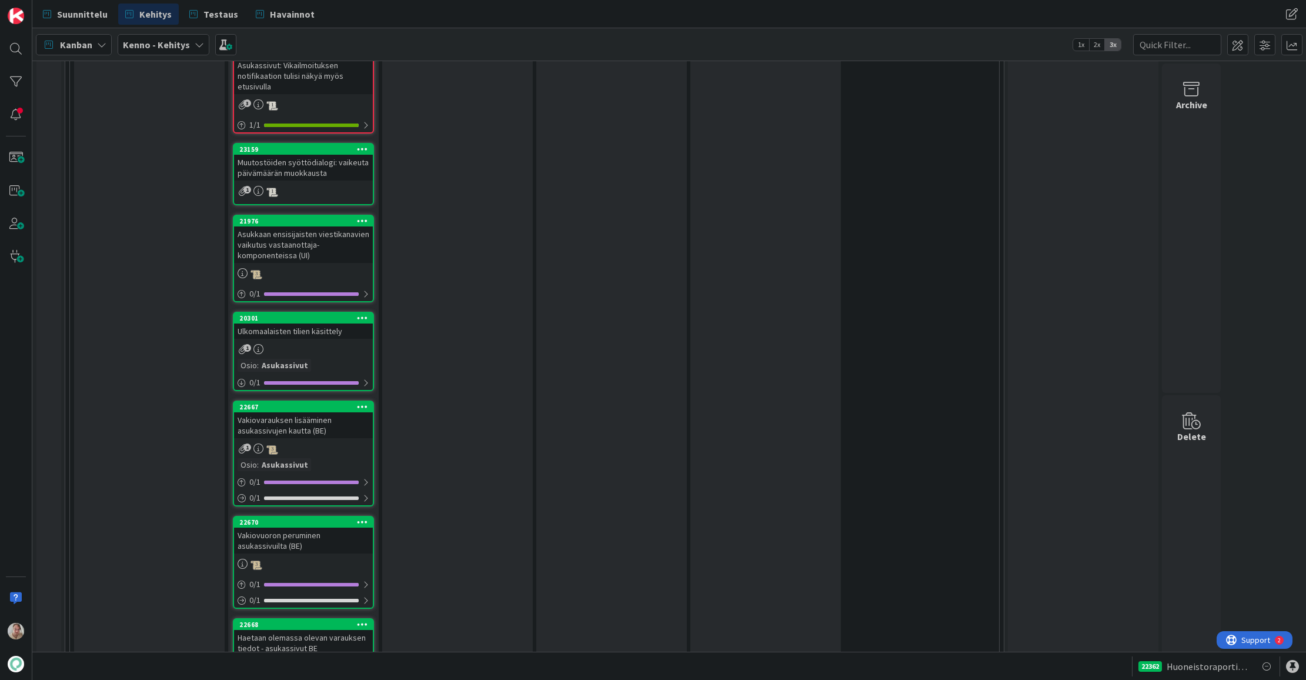
click at [326, 155] on div "Muutostöiden syöttödialogi: vaikeuta päivämäärän muokkausta" at bounding box center [303, 168] width 139 height 26
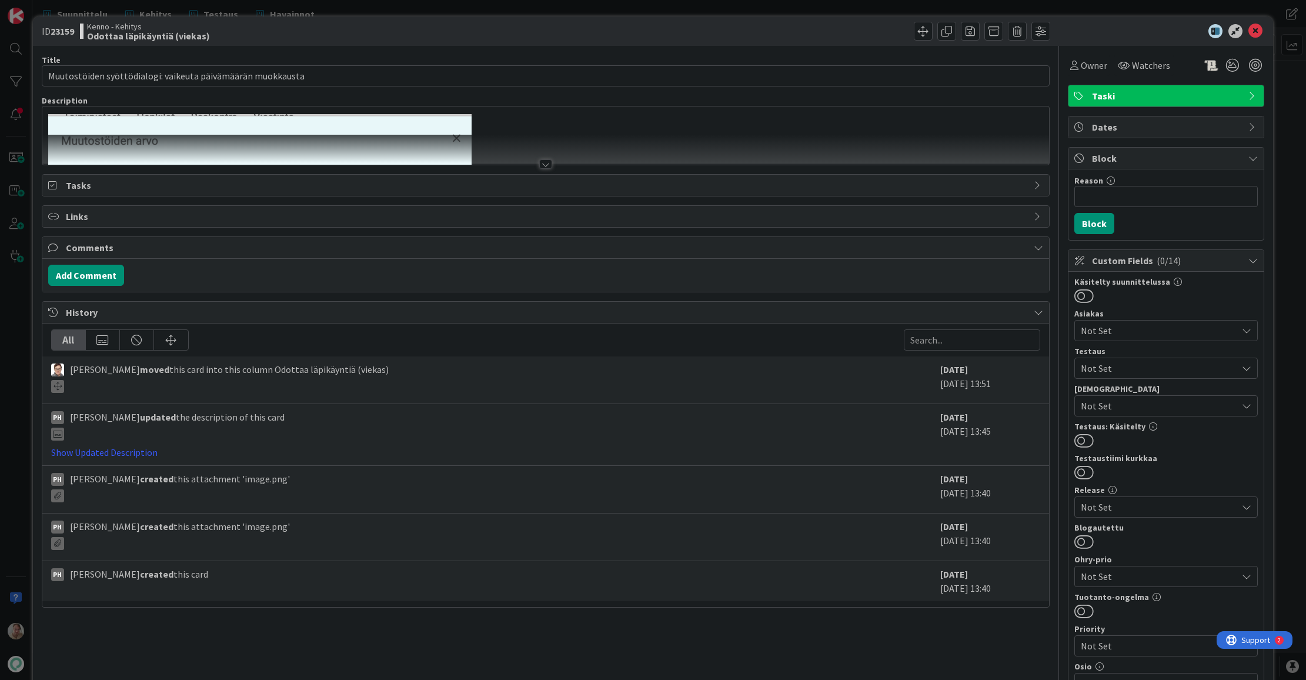
click at [332, 131] on img at bounding box center [259, 294] width 423 height 360
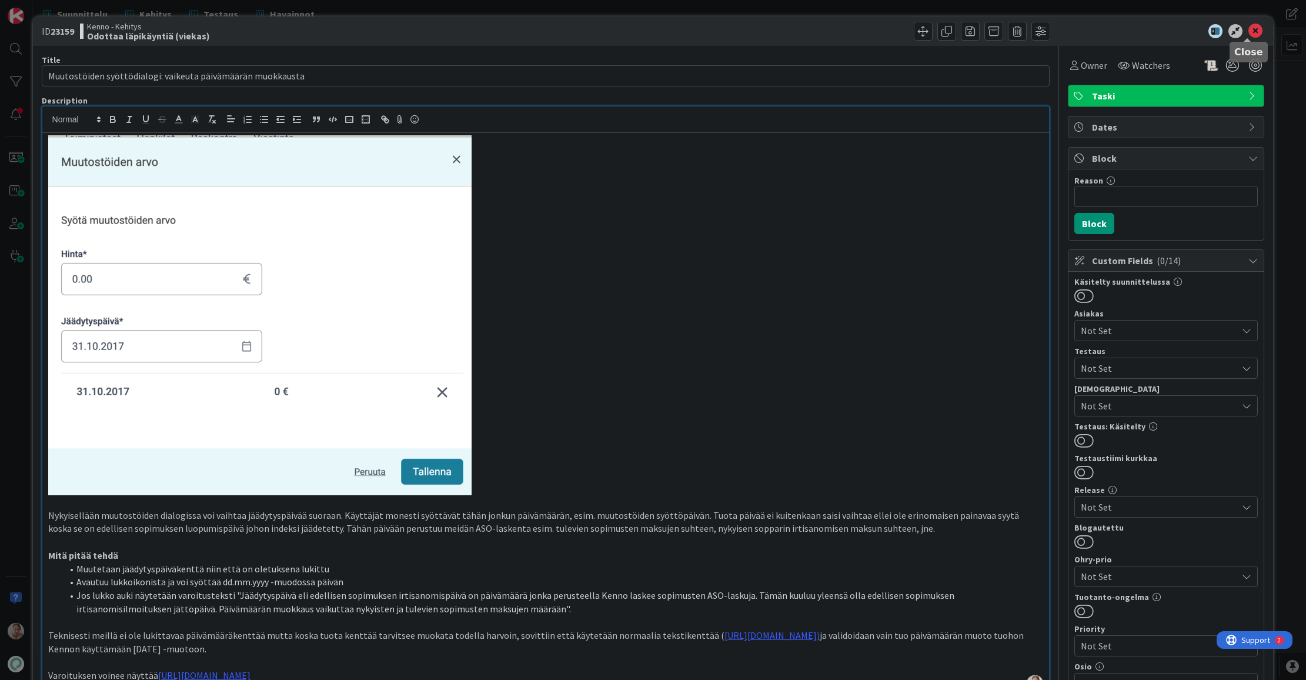
click at [1224, 35] on icon at bounding box center [1256, 31] width 14 height 14
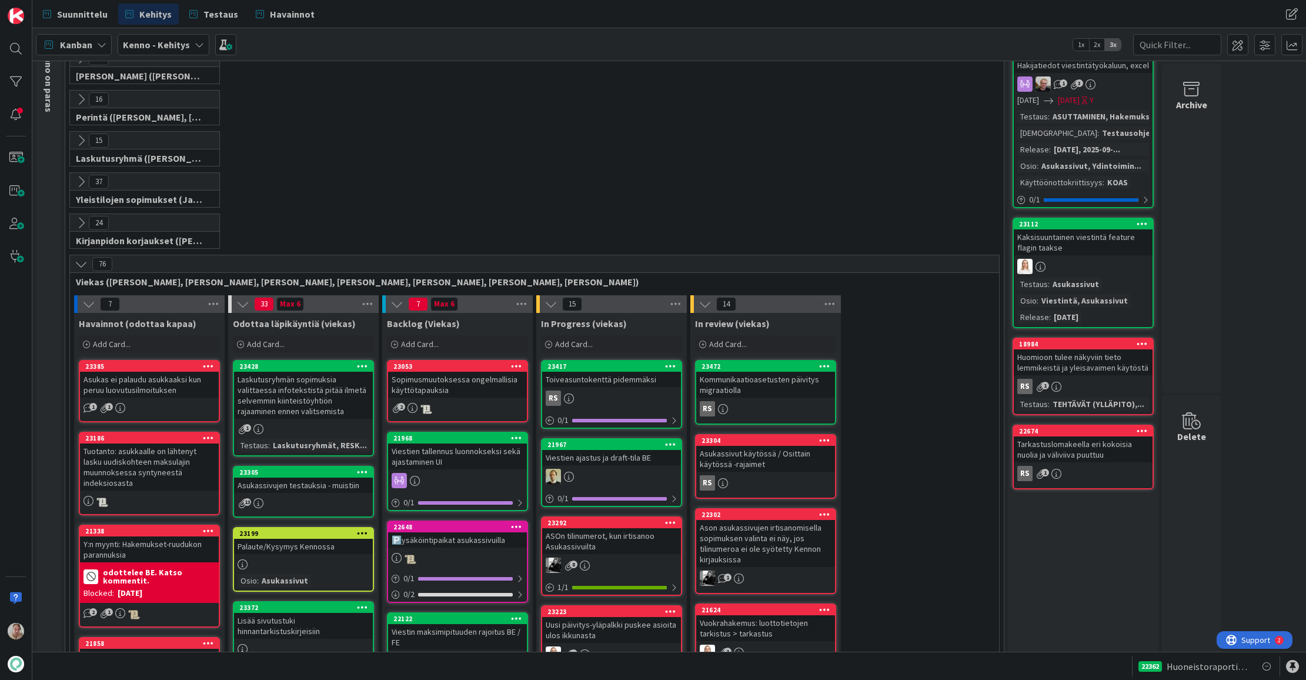
scroll to position [338, 0]
